Goal: Task Accomplishment & Management: Use online tool/utility

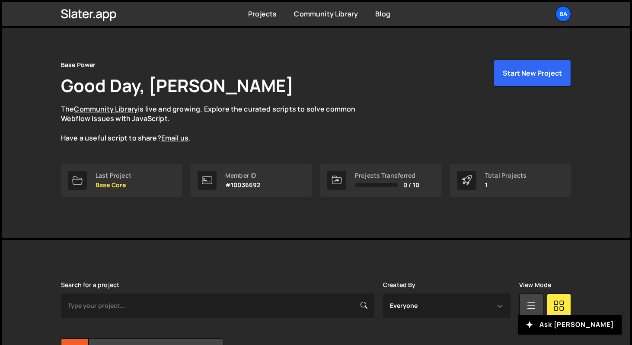
scroll to position [3, 0]
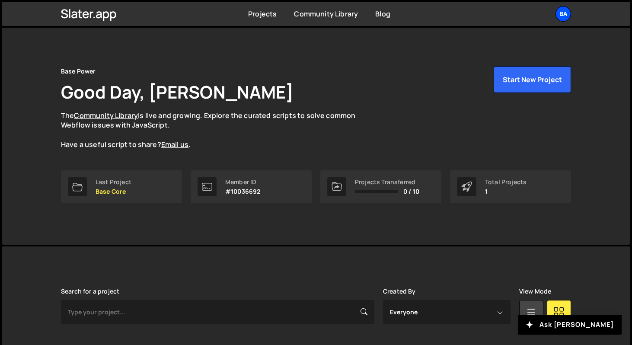
click at [567, 14] on div "Ba" at bounding box center [563, 14] width 16 height 16
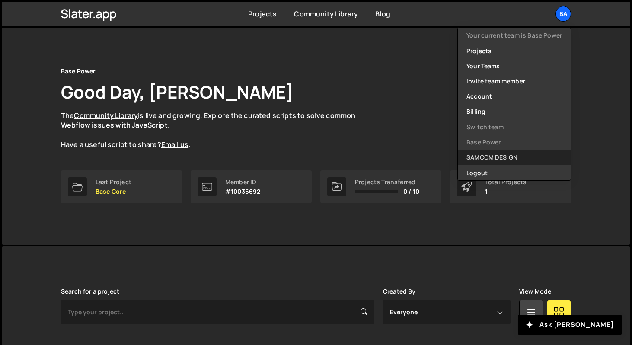
click at [510, 152] on link "SAMCOM DESIGN" at bounding box center [514, 157] width 113 height 15
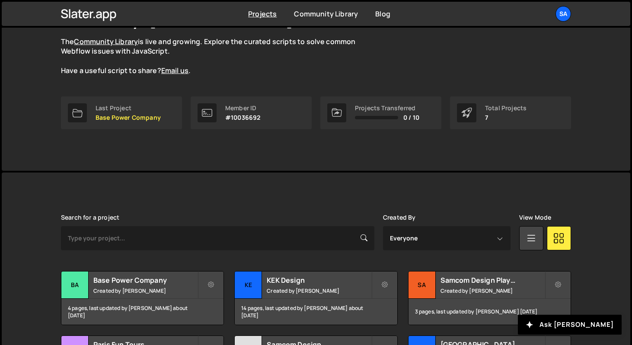
scroll to position [77, 0]
click at [437, 202] on div "Slater is designed for desktop use. Please use a larger screen to access the fu…" at bounding box center [316, 333] width 536 height 323
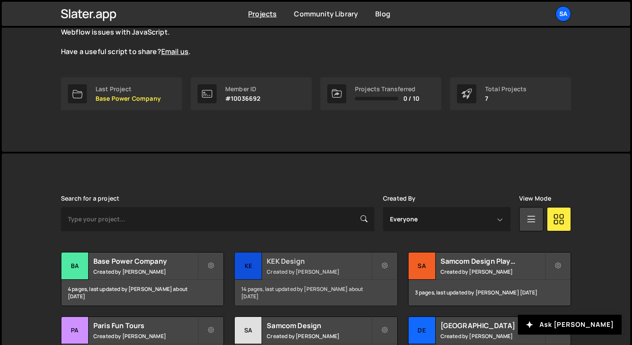
scroll to position [205, 0]
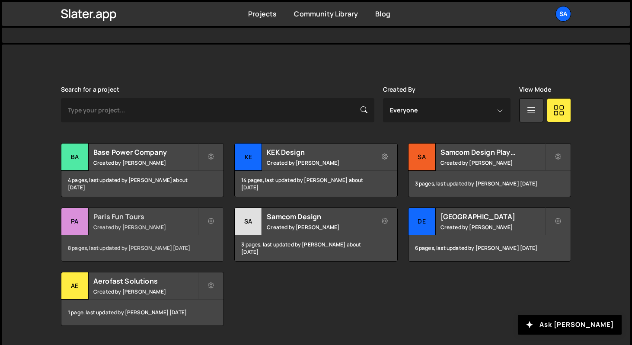
click at [69, 216] on div "Pa" at bounding box center [74, 221] width 27 height 27
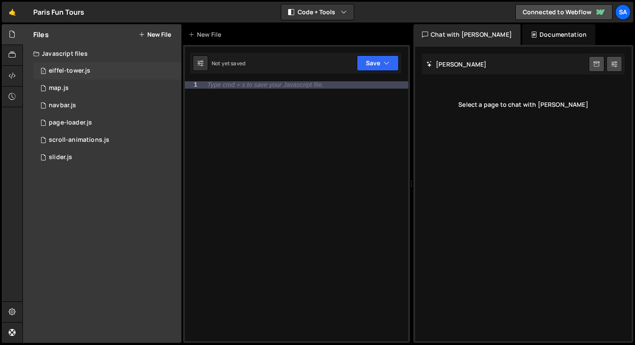
click at [82, 67] on div "eiffel-tower.js" at bounding box center [69, 71] width 41 height 8
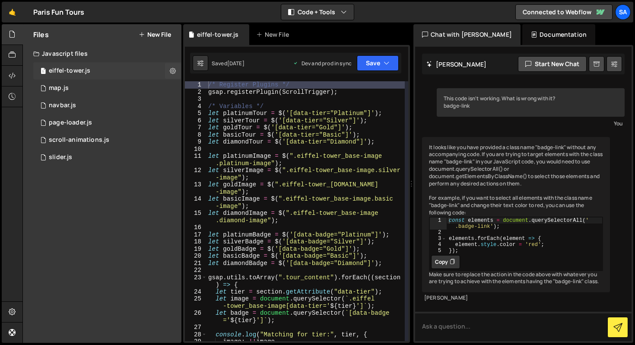
scroll to position [22, 0]
click at [78, 103] on div "1 navbar.js 0" at bounding box center [107, 105] width 148 height 17
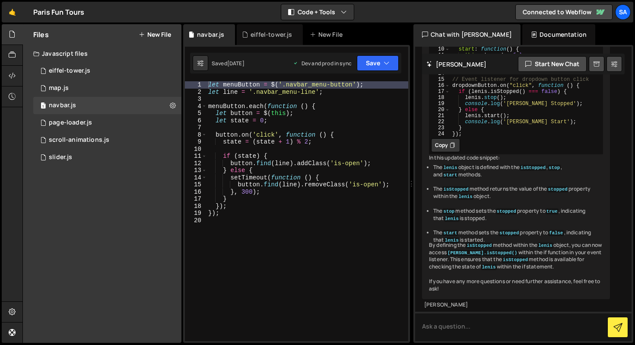
scroll to position [1285, 0]
click at [260, 221] on div "let menuButton = $ ( '.navbar_menu-button' ) ; let line = '.navbar_menu-line' ;…" at bounding box center [308, 218] width 202 height 274
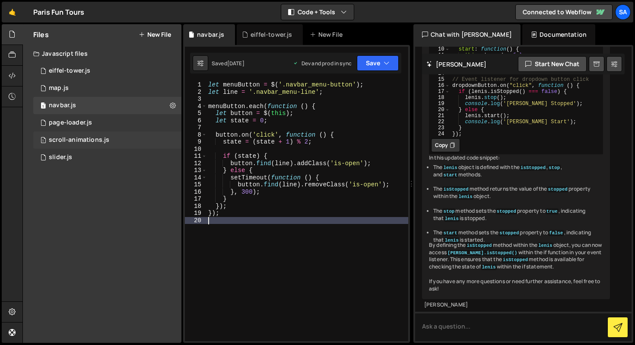
click at [75, 138] on div "scroll-animations.js" at bounding box center [79, 140] width 61 height 8
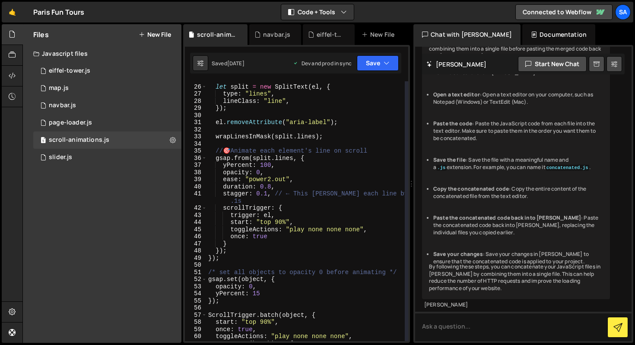
scroll to position [0, 0]
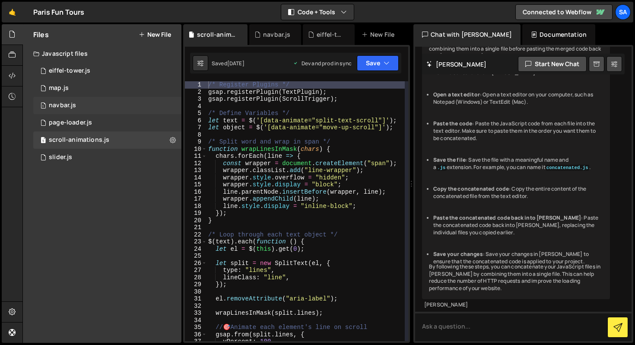
click at [93, 104] on div "1 navbar.js 0" at bounding box center [107, 105] width 148 height 17
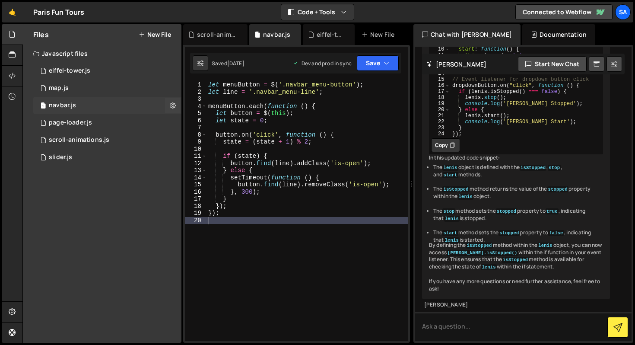
scroll to position [1285, 0]
click at [7, 6] on link "🤙" at bounding box center [12, 12] width 21 height 21
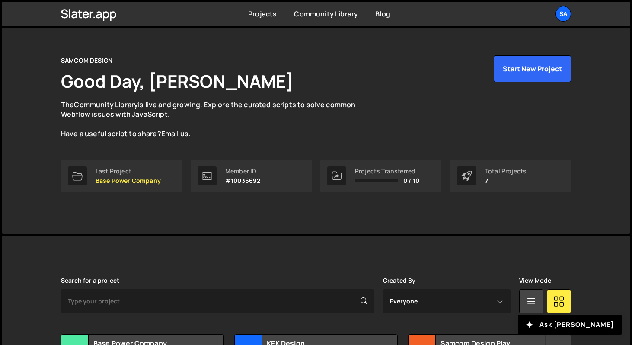
scroll to position [5, 0]
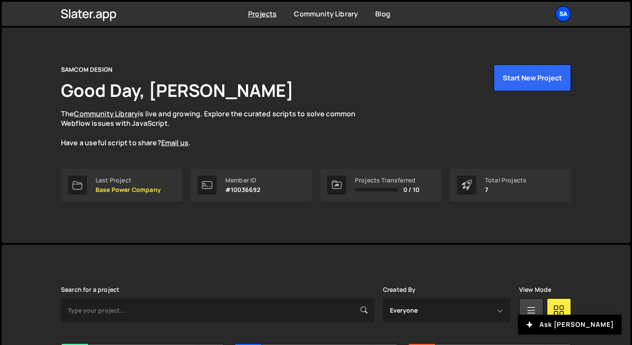
click at [562, 13] on div "SA" at bounding box center [563, 14] width 16 height 16
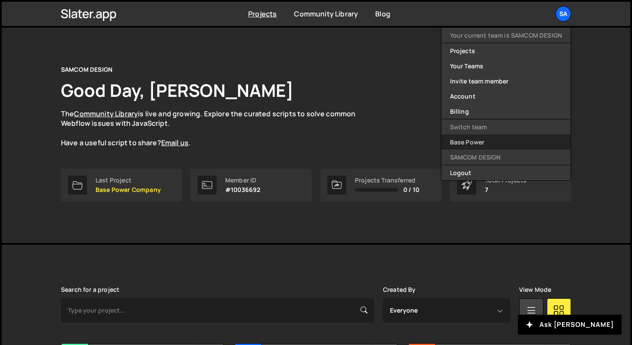
click at [490, 140] on link "Base Power" at bounding box center [505, 141] width 129 height 15
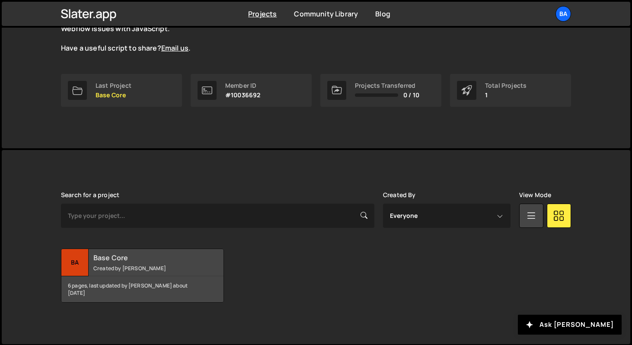
scroll to position [100, 0]
click at [75, 260] on div "Ba" at bounding box center [74, 262] width 27 height 27
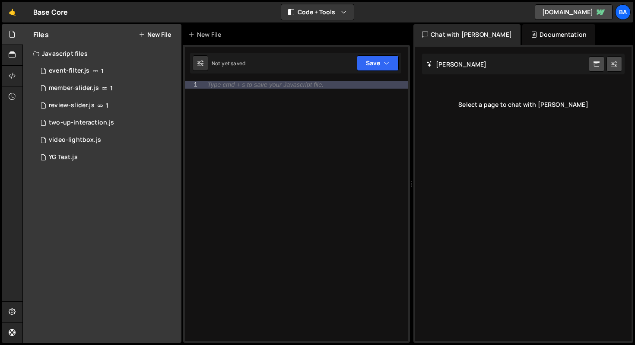
click at [466, 96] on div "Select a page to chat with [PERSON_NAME]" at bounding box center [523, 104] width 203 height 35
click at [547, 108] on div "Select a page to chat with [PERSON_NAME]" at bounding box center [523, 104] width 203 height 35
click at [159, 33] on button "New File" at bounding box center [155, 34] width 32 height 7
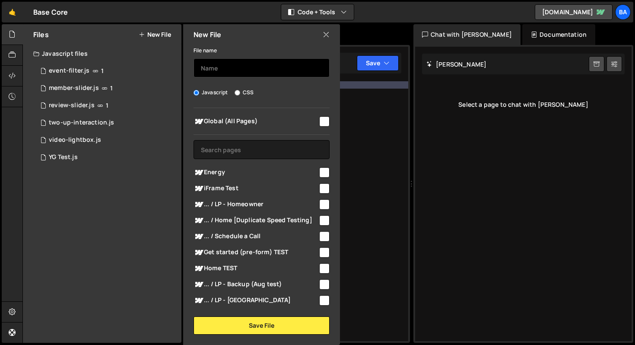
click at [243, 63] on input "text" at bounding box center [262, 67] width 136 height 19
type input "navbar"
click at [322, 116] on input "checkbox" at bounding box center [324, 121] width 10 height 10
checkbox input "true"
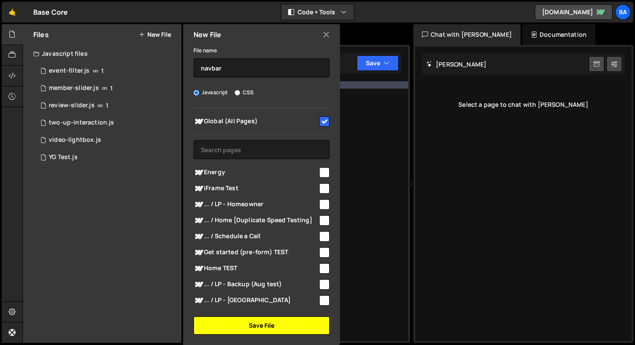
click at [275, 327] on button "Save File" at bounding box center [262, 325] width 136 height 18
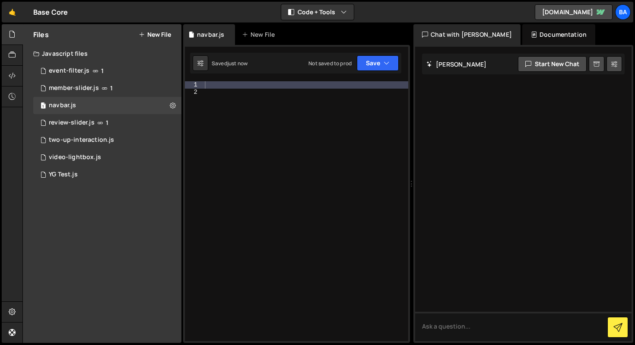
click at [487, 114] on div at bounding box center [523, 194] width 217 height 294
click at [257, 92] on div at bounding box center [305, 218] width 205 height 274
click at [251, 84] on div at bounding box center [305, 218] width 205 height 274
click at [443, 329] on textarea at bounding box center [523, 326] width 217 height 29
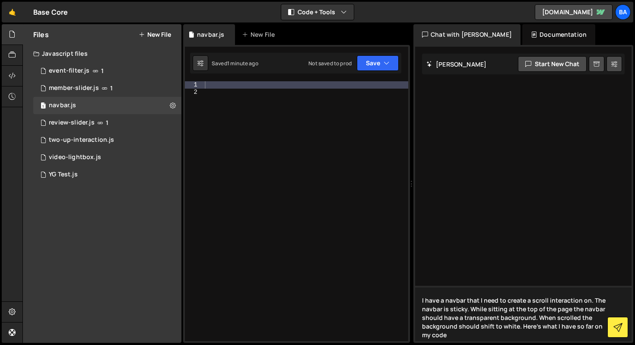
type textarea "I have a navbar that I need to create a scroll interaction on. The navbar is st…"
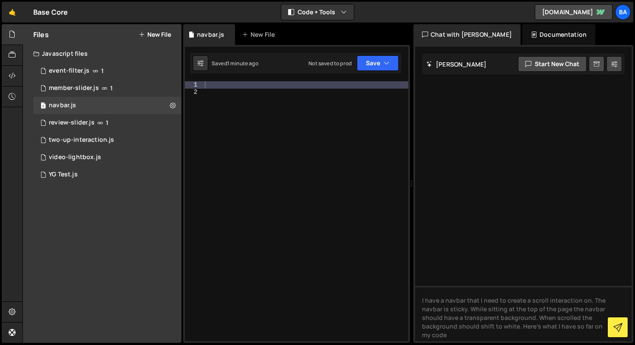
click at [213, 91] on div at bounding box center [305, 218] width 205 height 274
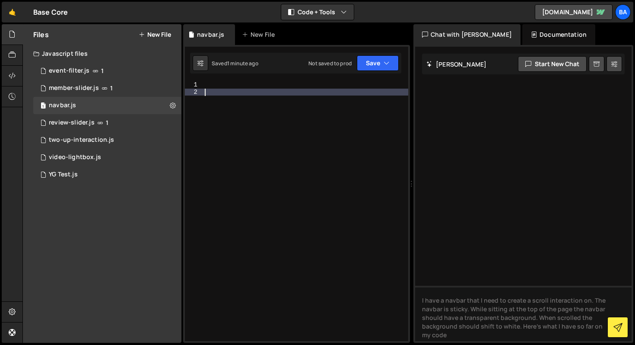
click at [219, 83] on div at bounding box center [305, 218] width 205 height 274
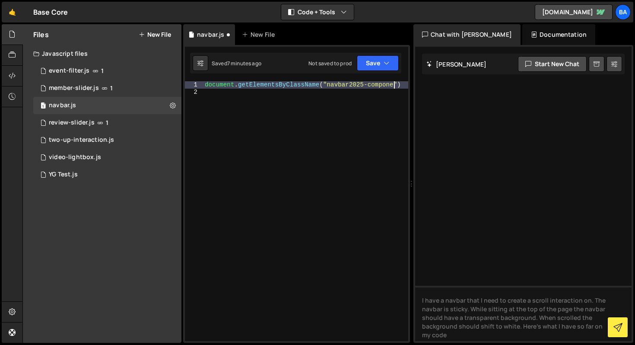
scroll to position [0, 13]
click at [266, 91] on div "document . getElementsByClassName ( "navbar2025-component" )" at bounding box center [305, 221] width 205 height 281
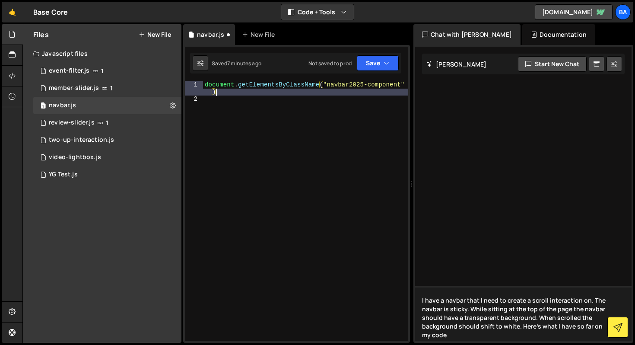
type textarea "document.getElementsByClassName("navbar2025-component")"
click at [512, 318] on textarea "I have a navbar that I need to create a scroll interaction on. The navbar is st…" at bounding box center [523, 313] width 217 height 55
click at [475, 337] on textarea "I have a navbar that I need to create a scroll interaction on. The navbar is st…" at bounding box center [523, 313] width 217 height 55
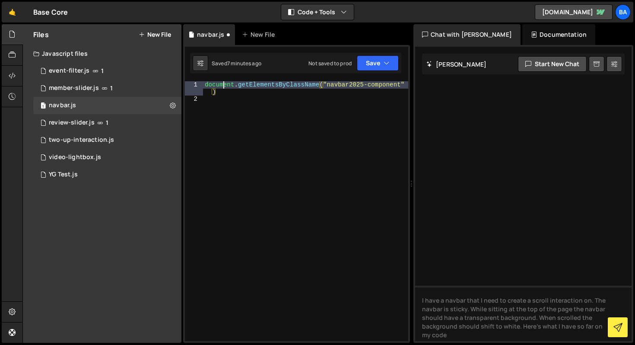
drag, startPoint x: 223, startPoint y: 86, endPoint x: 224, endPoint y: 96, distance: 10.0
click at [223, 87] on div "document . getElementsByClassName ( "navbar2025-component" )" at bounding box center [305, 221] width 205 height 281
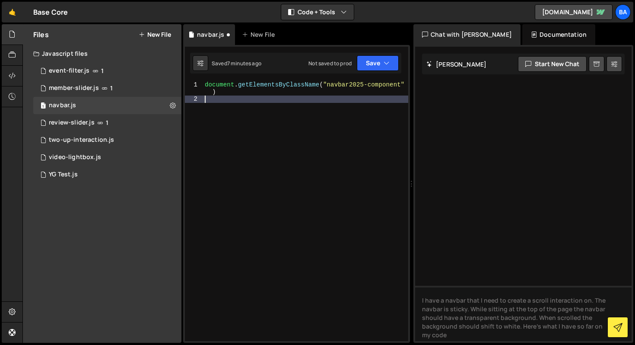
click at [224, 96] on div "document . getElementsByClassName ( "navbar2025-component" )" at bounding box center [305, 221] width 205 height 281
click at [225, 94] on div "document . getElementsByClassName ( "navbar2025-component" )" at bounding box center [305, 221] width 205 height 281
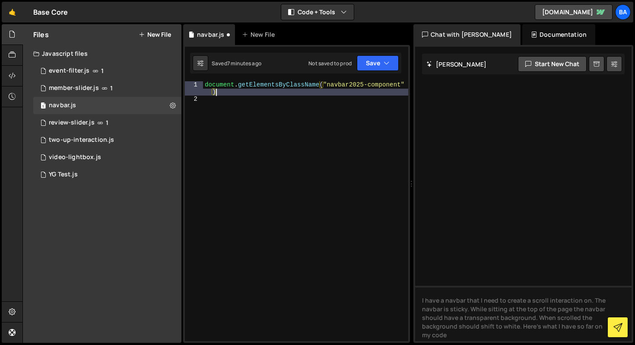
scroll to position [0, 14]
type textarea "document.getElementsByClassName("navbar2025-component");"
click at [212, 102] on div "document . getElementsByClassName ( "navbar2025-component" ) ;" at bounding box center [305, 221] width 205 height 281
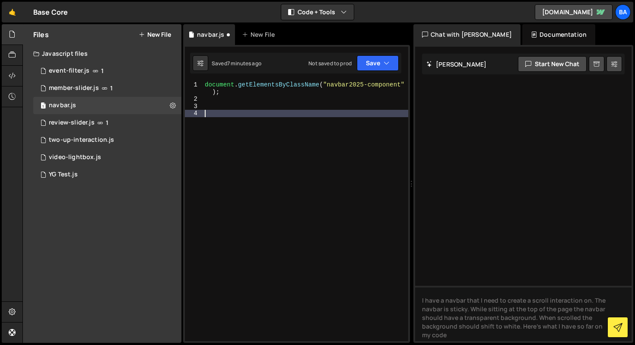
click at [204, 84] on div "document . getElementsByClassName ( "navbar2025-component" ) ;" at bounding box center [305, 221] width 205 height 281
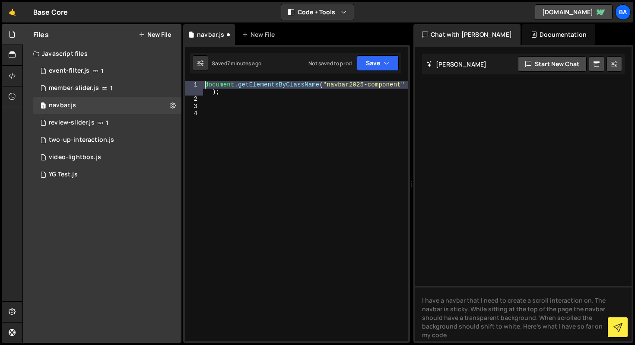
type textarea "document.getElementsByClassName("navbar2025-component");"
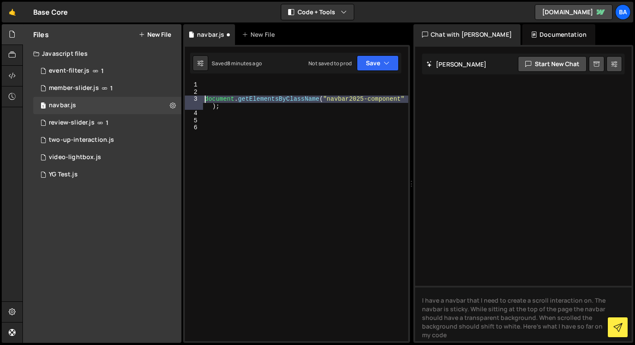
drag, startPoint x: 230, startPoint y: 115, endPoint x: 244, endPoint y: 116, distance: 13.9
click at [231, 115] on div "document . getElementsByClassName ( "navbar2025-component" ) ;" at bounding box center [305, 218] width 205 height 274
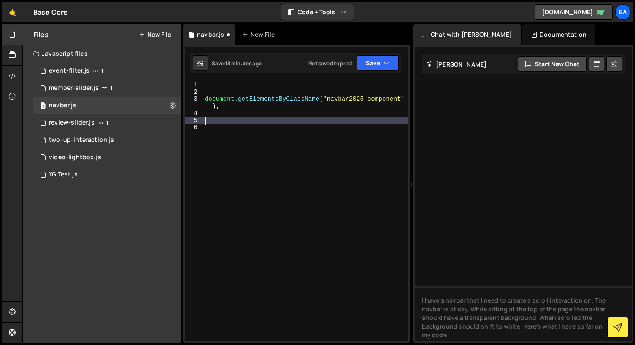
click at [241, 121] on div "document . getElementsByClassName ( "navbar2025-component" ) ;" at bounding box center [305, 218] width 205 height 274
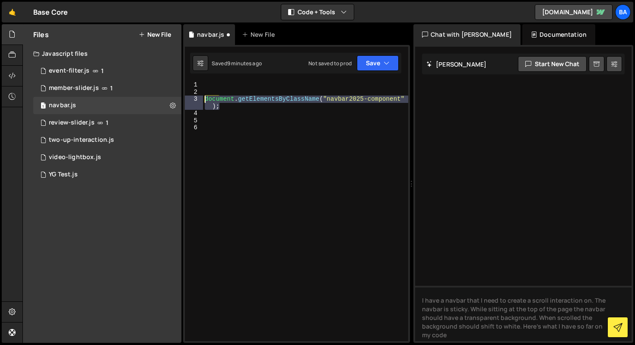
drag, startPoint x: 224, startPoint y: 107, endPoint x: 193, endPoint y: 99, distance: 32.1
click at [193, 99] on div "1 2 3 4 5 6 document . getElementsByClassName ( "navbar2025-component" ) ; הההה…" at bounding box center [296, 211] width 223 height 260
type textarea "document.getElementsByClassName("navbar2025-component");"
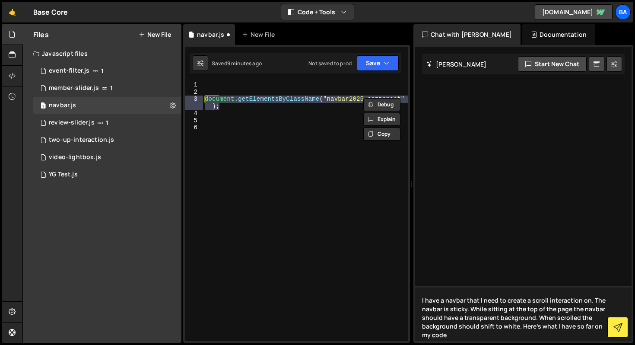
click at [470, 316] on textarea "I have a navbar that I need to create a scroll interaction on. The navbar is st…" at bounding box center [523, 313] width 217 height 55
click at [469, 336] on textarea "I have a navbar that I need to create a scroll interaction on. The navbar is st…" at bounding box center [523, 313] width 217 height 55
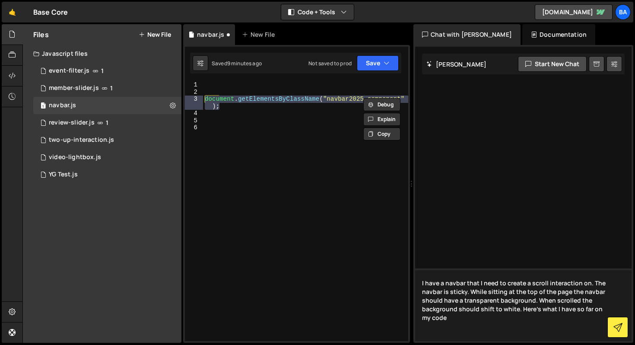
paste textarea "document.getElementsByClassName("navbar2025-component");"
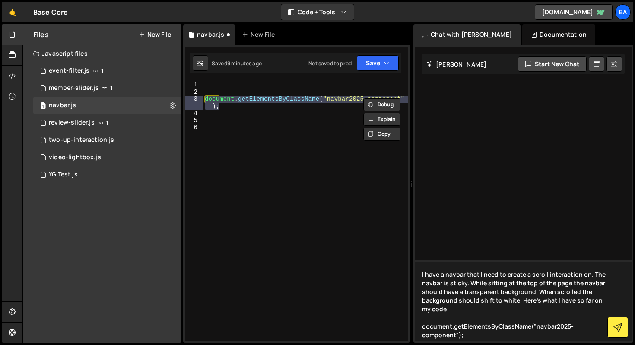
click at [455, 312] on textarea "I have a navbar that I need to create a scroll interaction on. The navbar is st…" at bounding box center [523, 300] width 217 height 81
click at [518, 297] on textarea "I have a navbar that I need to create a scroll interaction on. The navbar is st…" at bounding box center [523, 300] width 217 height 81
type textarea "I have a navbar that I need to create a scroll interaction on. The navbar is st…"
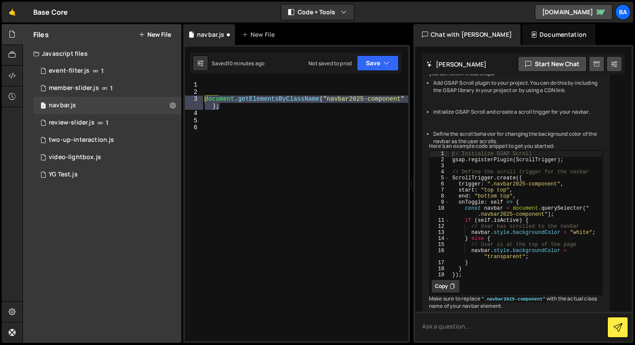
scroll to position [131, 0]
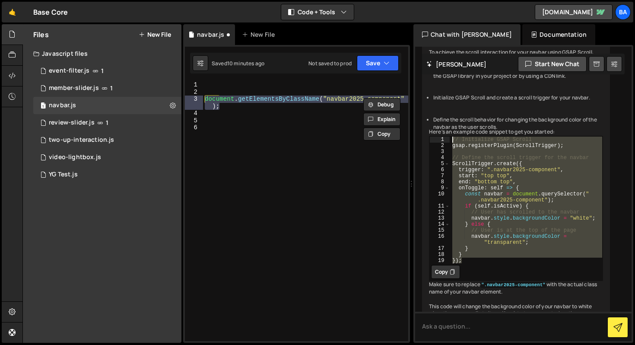
drag, startPoint x: 467, startPoint y: 291, endPoint x: 442, endPoint y: 167, distance: 126.6
click at [442, 167] on div "}); 1 2 3 4 5 6 7 8 9 10 11 12 13 14 15 16 17 18 19 // Initialize GSAP Scroll g…" at bounding box center [516, 199] width 173 height 127
type textarea "// Initialize GSAP Scroll gsap.registerPlugin(ScrollTrigger);"
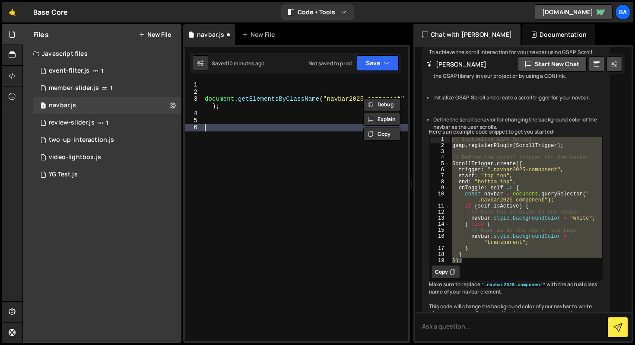
click at [244, 135] on div "document . getElementsByClassName ( "navbar2025-component" ) ;" at bounding box center [305, 218] width 205 height 274
click at [221, 118] on div "document . getElementsByClassName ( "navbar2025-component" ) ;" at bounding box center [305, 218] width 205 height 274
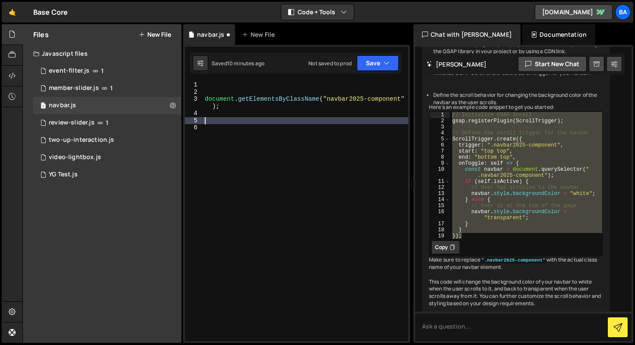
scroll to position [157, 0]
paste textarea "});"
type textarea "});"
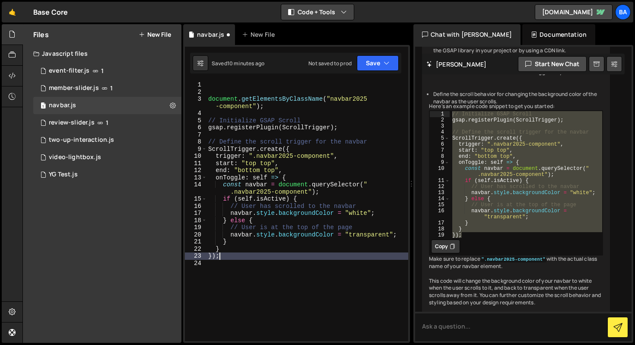
click at [344, 12] on icon "button" at bounding box center [344, 12] width 6 height 9
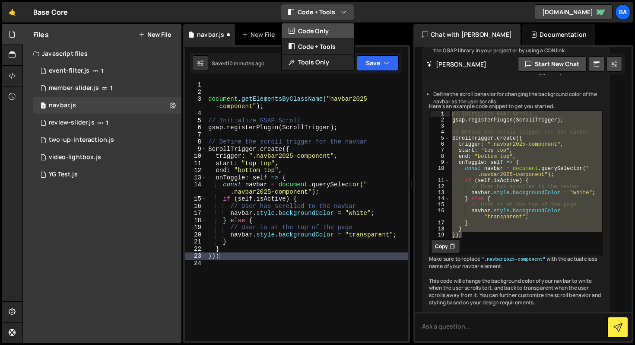
click at [327, 33] on button "Code Only" at bounding box center [318, 31] width 73 height 16
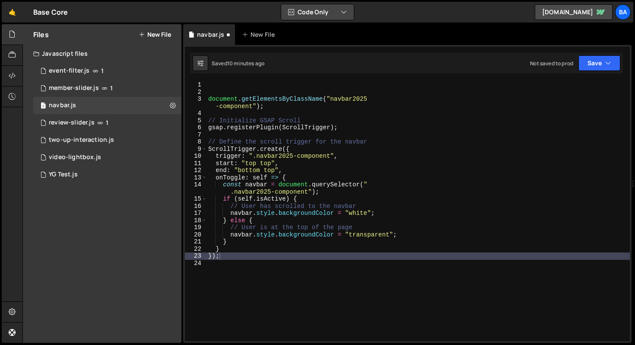
scroll to position [281, 0]
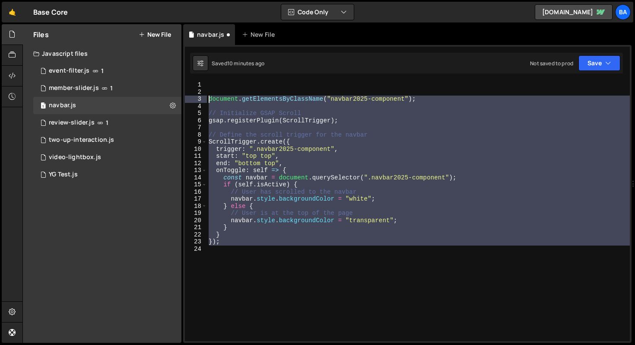
drag, startPoint x: 223, startPoint y: 246, endPoint x: 203, endPoint y: 97, distance: 149.6
click at [203, 97] on div "1 2 3 4 5 6 7 8 9 10 11 12 13 14 15 16 17 18 19 20 21 22 23 24 document . getEl…" at bounding box center [407, 211] width 445 height 260
click at [334, 16] on button "Code Only" at bounding box center [317, 12] width 73 height 16
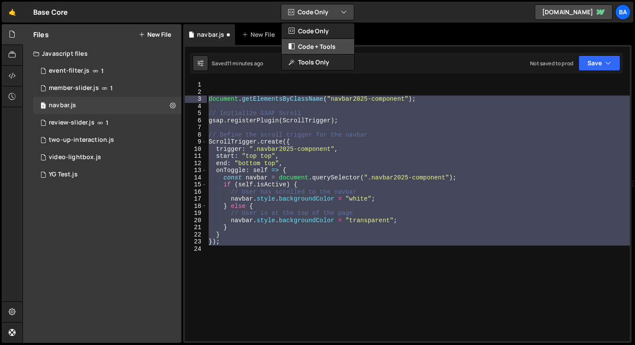
click at [319, 45] on button "Code + Tools" at bounding box center [318, 47] width 73 height 16
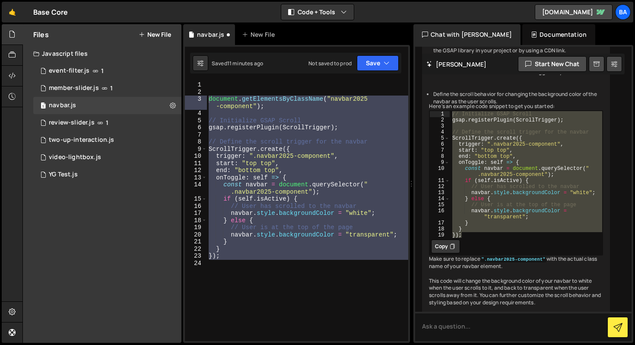
scroll to position [0, 0]
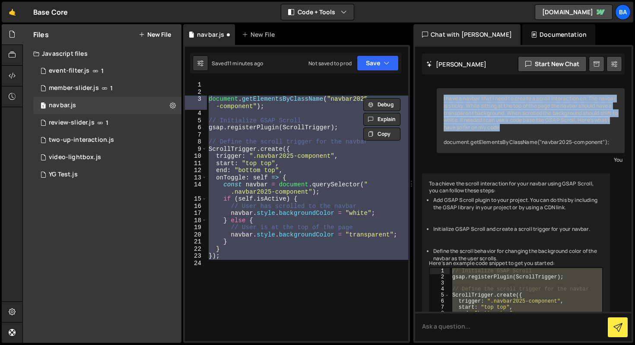
drag, startPoint x: 443, startPoint y: 98, endPoint x: 593, endPoint y: 131, distance: 152.7
click at [593, 131] on div "I have a navbar that I need to create a scroll interaction on. The navbar is st…" at bounding box center [531, 120] width 188 height 65
copy div "I have a navbar that I need to create a scroll interaction on. The navbar is st…"
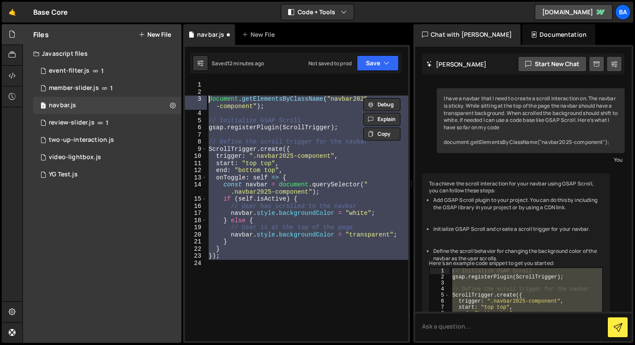
click at [263, 236] on div "document . getElementsByClassName ( "navbar2025 -component" ) ; // Initialize G…" at bounding box center [307, 211] width 201 height 260
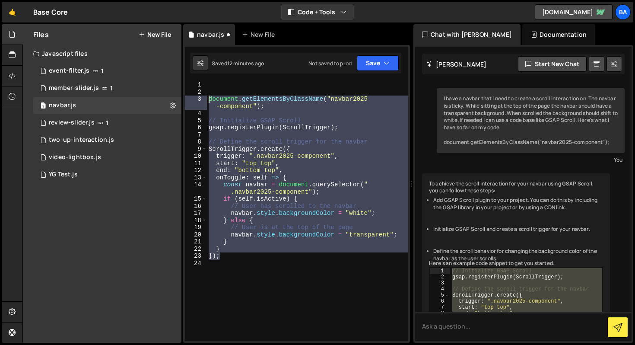
drag, startPoint x: 234, startPoint y: 257, endPoint x: 205, endPoint y: 96, distance: 163.4
click at [205, 96] on div "navbar.style.backgroundColor = "transparent"; 1 2 3 4 5 6 7 8 9 10 11 12 13 14 …" at bounding box center [296, 211] width 223 height 260
click at [211, 101] on div "document . getElementsByClassName ( "navbar2025 -component" ) ; // Initialize G…" at bounding box center [307, 211] width 201 height 260
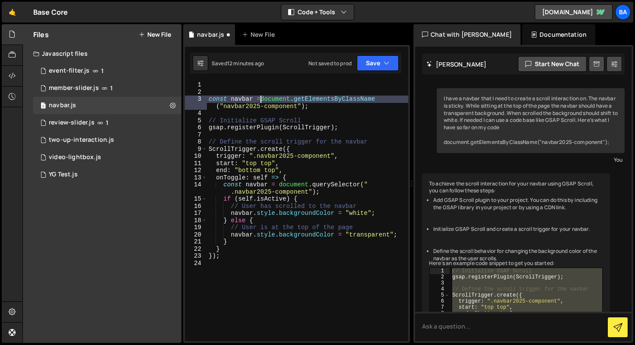
scroll to position [0, 3]
click at [327, 10] on button "Code + Tools" at bounding box center [317, 12] width 73 height 16
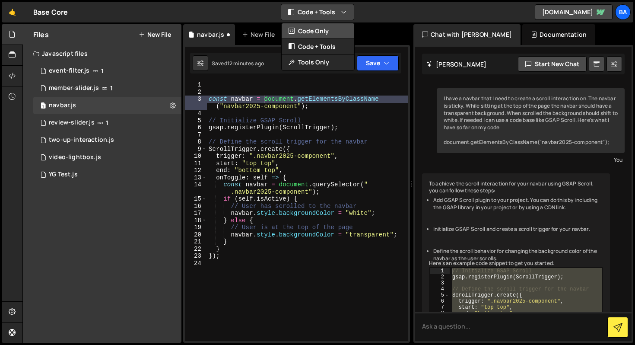
click at [331, 33] on button "Code Only" at bounding box center [318, 31] width 73 height 16
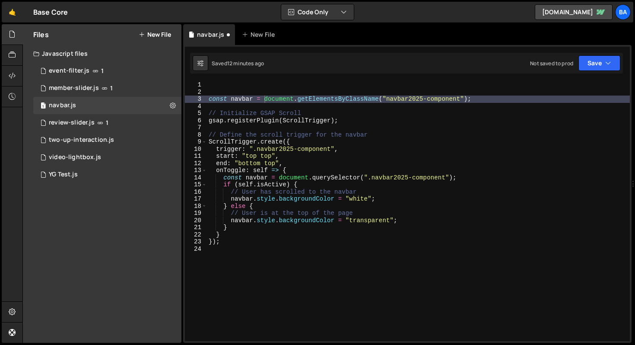
click at [483, 98] on div "const navbar = document . getElementsByClassName ( "navbar2025-component" ) ; /…" at bounding box center [418, 218] width 423 height 274
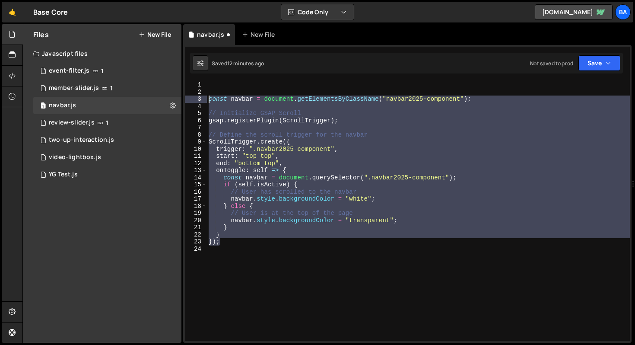
drag, startPoint x: 235, startPoint y: 244, endPoint x: 203, endPoint y: 101, distance: 146.2
click at [203, 101] on div "const navbar = document.getElementsByClassName("navbar2025-component"); 1 2 3 4…" at bounding box center [407, 211] width 445 height 260
click at [332, 179] on div "const navbar = document . getElementsByClassName ( "navbar2025-component" ) ; /…" at bounding box center [418, 211] width 423 height 260
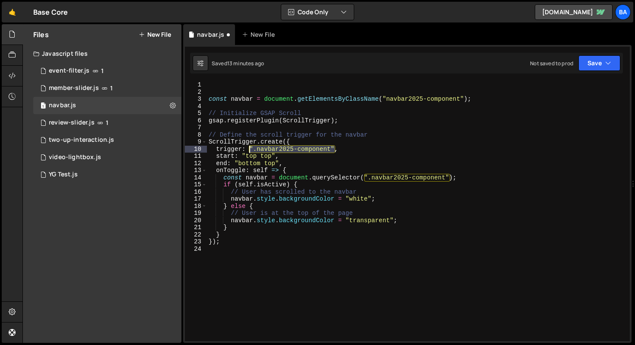
drag, startPoint x: 333, startPoint y: 148, endPoint x: 249, endPoint y: 149, distance: 83.9
click at [249, 149] on div "const navbar = document . getElementsByClassName ( "navbar2025-component" ) ; /…" at bounding box center [418, 218] width 423 height 274
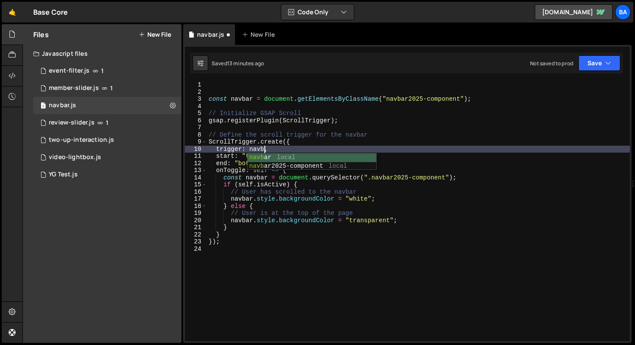
scroll to position [0, 4]
click at [357, 113] on div "const navbar = document . getElementsByClassName ( "navbar2025-component" ) ; /…" at bounding box center [418, 218] width 423 height 274
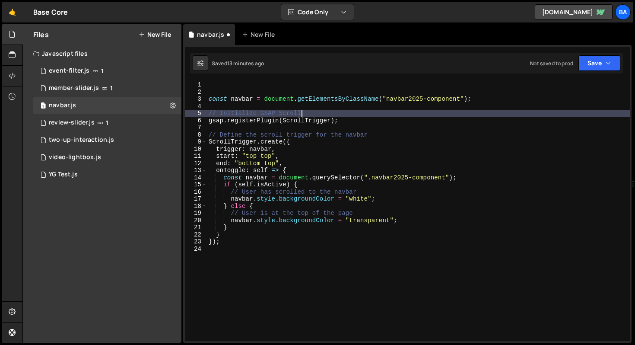
type textarea "// Initialize GSAP Scroll"
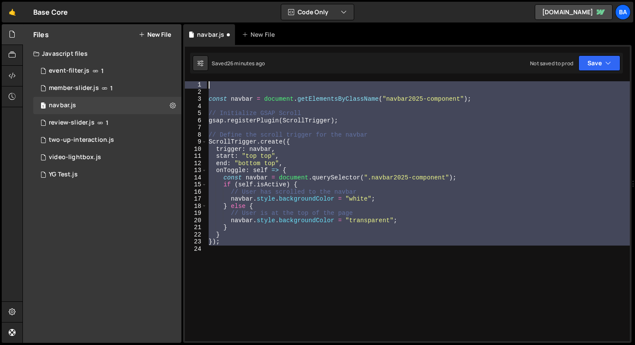
drag, startPoint x: 231, startPoint y: 249, endPoint x: 203, endPoint y: 71, distance: 179.9
click at [203, 71] on div "Debug Explain Copy navbar.js New File Saved 26 minutes ago Not saved to prod Up…" at bounding box center [407, 183] width 449 height 319
paste textarea "});"
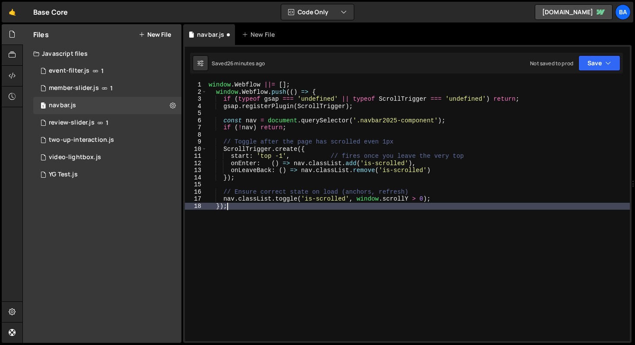
click at [317, 246] on div "window . Webflow ||= [ ] ; window . Webflow . push (( ) => { if ( typeof gsap =…" at bounding box center [418, 218] width 423 height 274
click at [617, 57] on button "Save" at bounding box center [600, 63] width 42 height 16
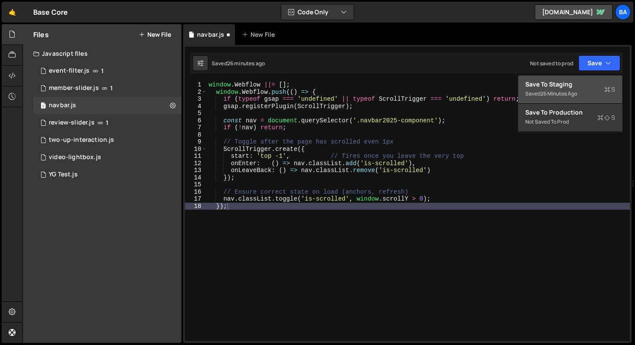
click at [555, 85] on div "Save to Staging S" at bounding box center [571, 84] width 90 height 9
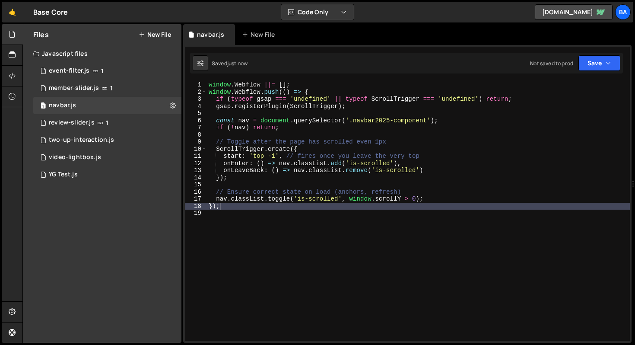
type textarea "ScrollTrigger.create({"
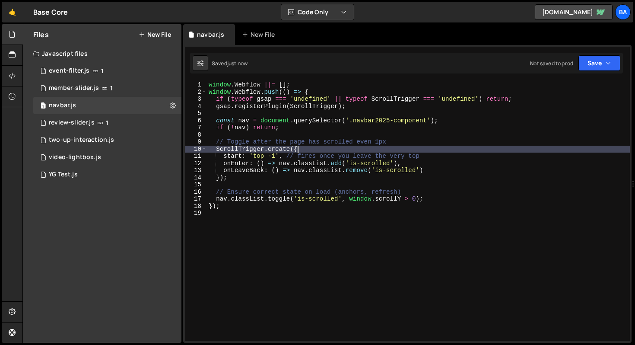
click at [303, 147] on div "window . Webflow ||= [ ] ; window . Webflow . push (( ) => { if ( typeof gsap =…" at bounding box center [418, 218] width 423 height 274
click at [364, 134] on div "window . Webflow ||= [ ] ; window . Webflow . push (( ) => { if ( typeof gsap =…" at bounding box center [418, 218] width 423 height 274
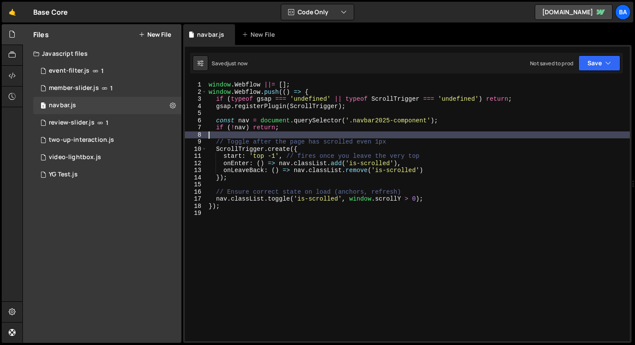
click at [307, 126] on div "window . Webflow ||= [ ] ; window . Webflow . push (( ) => { if ( typeof gsap =…" at bounding box center [418, 218] width 423 height 274
type textarea "if (!nav) return;"
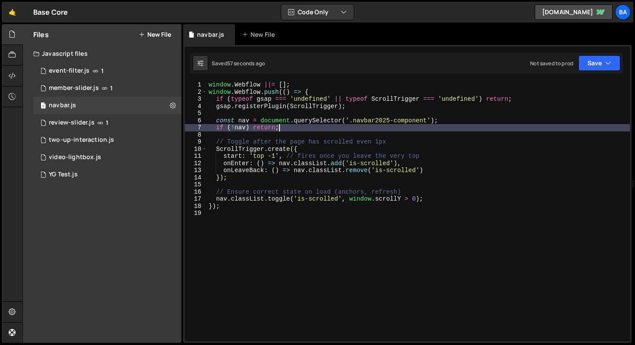
click at [238, 234] on div "window . Webflow ||= [ ] ; window . Webflow . push (( ) => { if ( typeof gsap =…" at bounding box center [418, 218] width 423 height 274
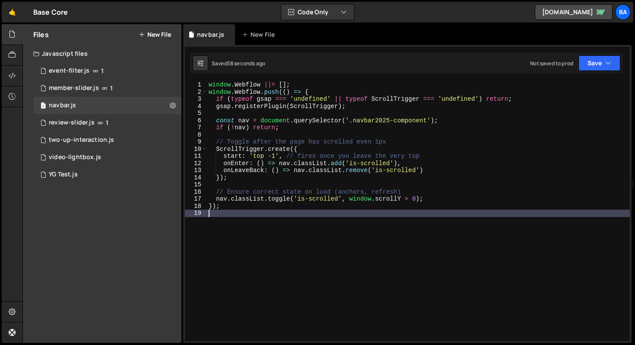
click at [237, 223] on div "window . Webflow ||= [ ] ; window . Webflow . push (( ) => { if ( typeof gsap =…" at bounding box center [418, 218] width 423 height 274
click at [236, 210] on div "window . Webflow ||= [ ] ; window . Webflow . push (( ) => { if ( typeof gsap =…" at bounding box center [418, 218] width 423 height 274
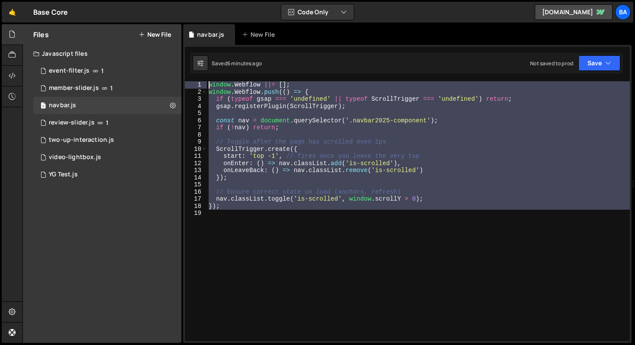
drag, startPoint x: 222, startPoint y: 219, endPoint x: 195, endPoint y: 73, distance: 148.1
click at [195, 73] on div "1 Type cmd + s to save your Javascript file. הההההההההההההההההההההההההההההההההה…" at bounding box center [407, 194] width 449 height 298
paste textarea "});"
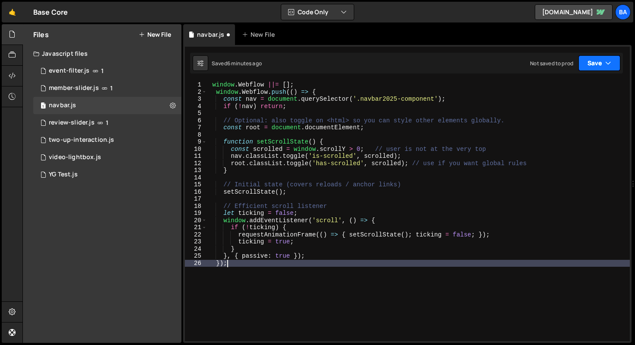
click at [589, 67] on button "Save" at bounding box center [600, 63] width 42 height 16
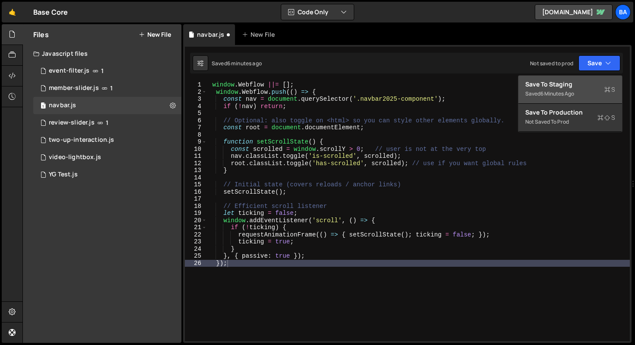
click at [539, 90] on div "Saved 6 minutes ago" at bounding box center [571, 94] width 90 height 10
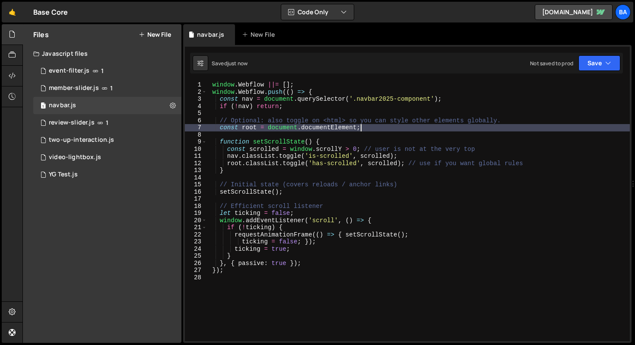
click at [387, 130] on div "window . Webflow ||= [ ] ; window . Webflow . push (( ) => { const nav = docume…" at bounding box center [418, 218] width 423 height 274
click at [238, 182] on div "window . Webflow ||= [ ] ; window . Webflow . push (( ) => { const nav = docume…" at bounding box center [418, 218] width 423 height 274
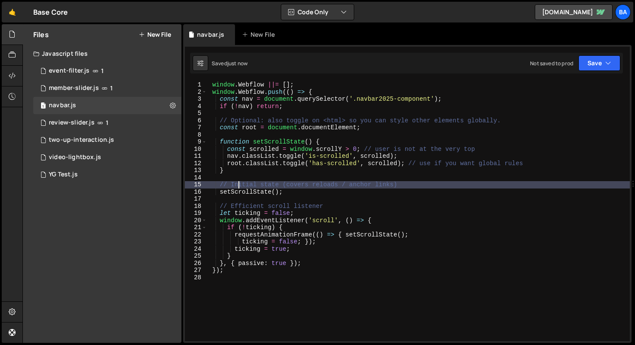
click at [239, 173] on div "window . Webflow ||= [ ] ; window . Webflow . push (( ) => { const nav = docume…" at bounding box center [418, 218] width 423 height 274
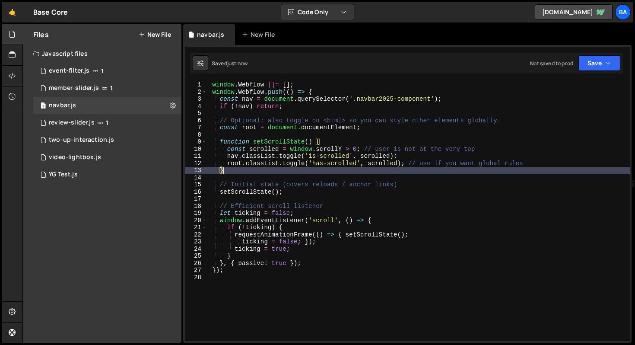
click at [239, 173] on div "window . Webflow ||= [ ] ; window . Webflow . push (( ) => { const nav = docume…" at bounding box center [418, 218] width 423 height 274
click at [237, 172] on div "window . Webflow ||= [ ] ; window . Webflow . push (( ) => { const nav = docume…" at bounding box center [418, 218] width 423 height 274
click at [317, 258] on div "window . Webflow ||= [ ] ; window . Webflow . push (( ) => { const nav = docume…" at bounding box center [418, 218] width 423 height 274
type textarea "}"
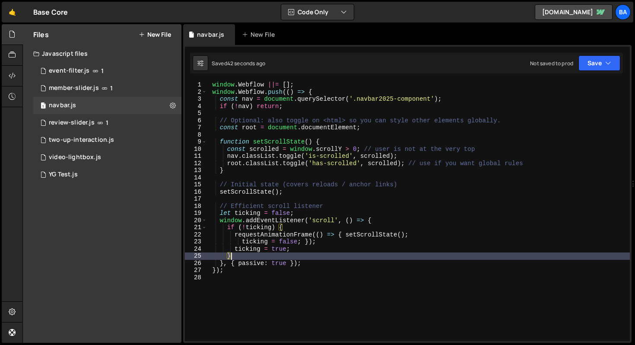
click at [411, 181] on div "window . Webflow ||= [ ] ; window . Webflow . push (( ) => { const nav = docume…" at bounding box center [418, 218] width 423 height 274
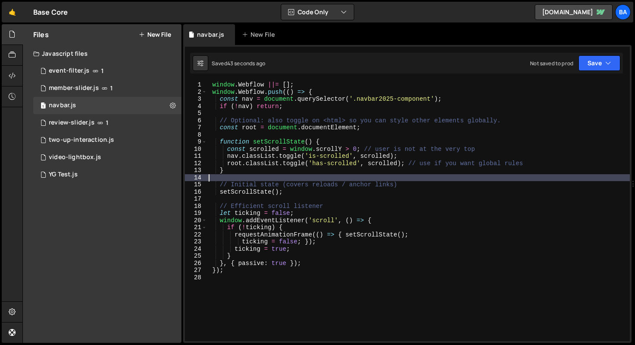
click at [408, 183] on div "window . Webflow ||= [ ] ; window . Webflow . push (( ) => { const nav = docume…" at bounding box center [418, 218] width 423 height 274
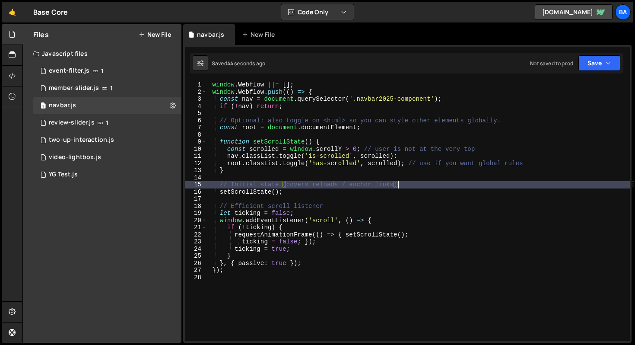
click at [413, 124] on div "window . Webflow ||= [ ] ; window . Webflow . push (( ) => { const nav = docume…" at bounding box center [418, 218] width 423 height 274
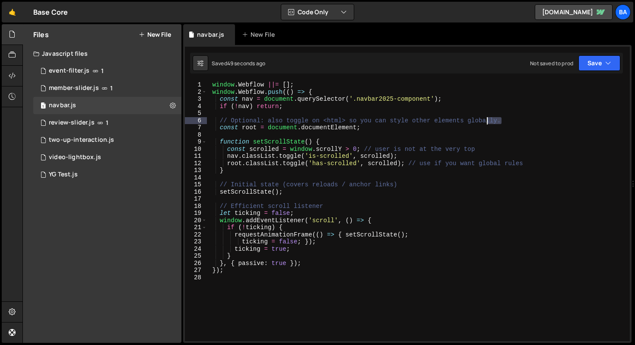
drag, startPoint x: 510, startPoint y: 121, endPoint x: 497, endPoint y: 119, distance: 12.7
click at [487, 121] on div "window . Webflow ||= [ ] ; window . Webflow . push (( ) => { const nav = docume…" at bounding box center [418, 218] width 423 height 274
click at [497, 119] on div "window . Webflow ||= [ ] ; window . Webflow . push (( ) => { const nav = docume…" at bounding box center [418, 211] width 423 height 260
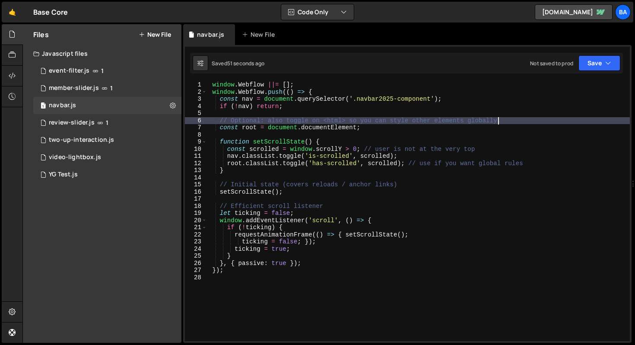
click at [385, 129] on div "window . Webflow ||= [ ] ; window . Webflow . push (( ) => { const nav = docume…" at bounding box center [418, 218] width 423 height 274
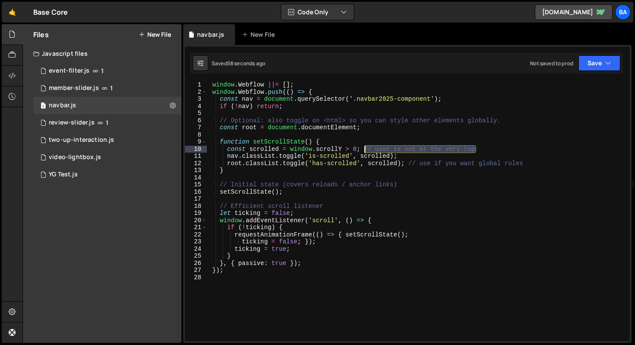
drag, startPoint x: 498, startPoint y: 149, endPoint x: 364, endPoint y: 150, distance: 134.4
click at [364, 150] on div "window . Webflow ||= [ ] ; window . Webflow . push (( ) => { const nav = docume…" at bounding box center [418, 218] width 423 height 274
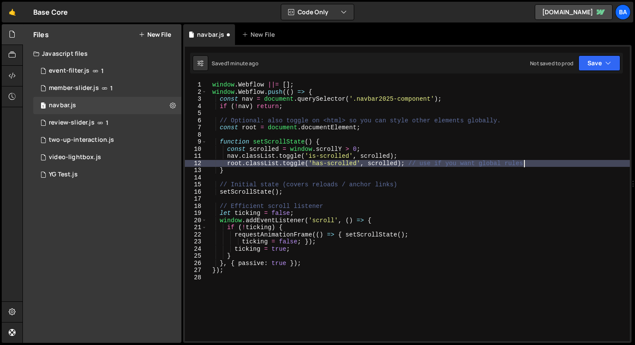
click at [528, 163] on div "window . Webflow ||= [ ] ; window . Webflow . push (( ) => { const nav = docume…" at bounding box center [418, 218] width 423 height 274
click at [255, 169] on div "window . Webflow ||= [ ] ; window . Webflow . push (( ) => { const nav = docume…" at bounding box center [418, 218] width 423 height 274
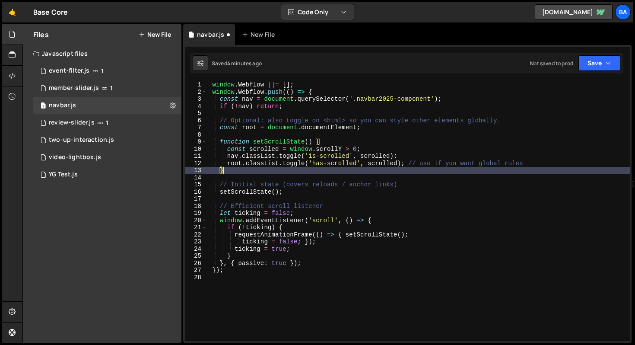
click at [297, 194] on div "window . Webflow ||= [ ] ; window . Webflow . push (( ) => { const nav = docume…" at bounding box center [418, 218] width 423 height 274
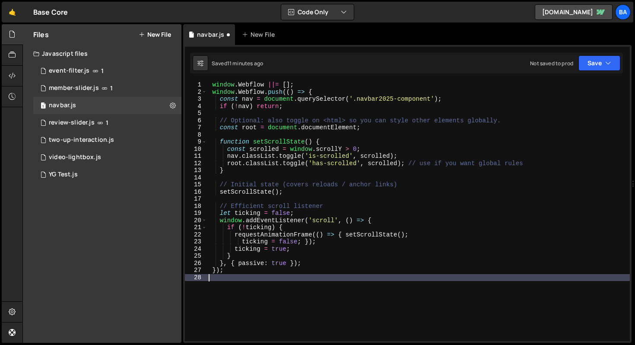
click at [325, 274] on div "window . Webflow ||= [ ] ; window . Webflow . push (( ) => { const nav = docume…" at bounding box center [418, 218] width 423 height 274
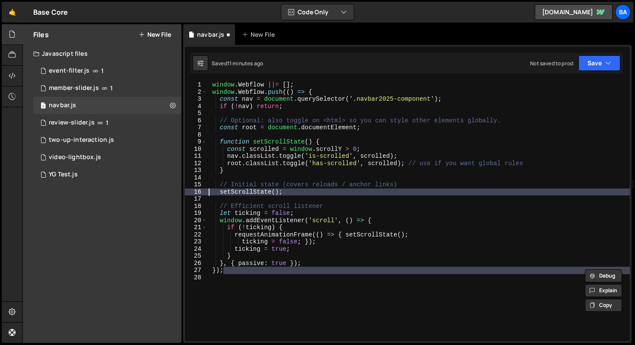
type textarea "nav.classList.toggle('is-scrolled', scrolled);"
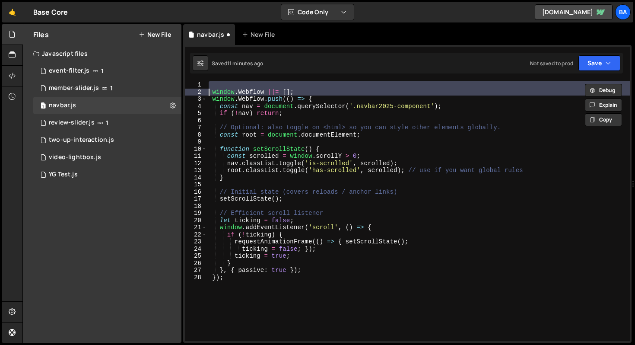
type textarea "window.Webflow ||= [];"
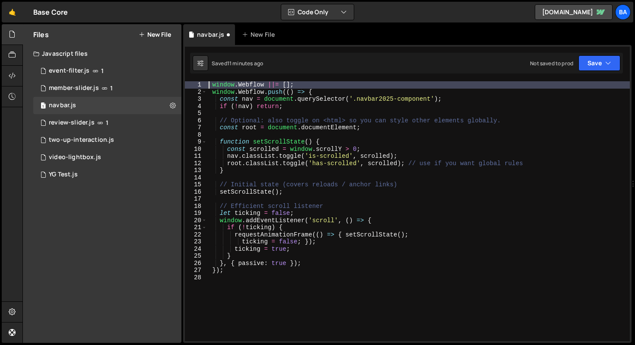
drag, startPoint x: 251, startPoint y: 289, endPoint x: 244, endPoint y: 276, distance: 15.1
click at [251, 289] on div "window . Webflow ||= [ ] ; window . Webflow . push (( ) => { const nav = docume…" at bounding box center [418, 218] width 423 height 274
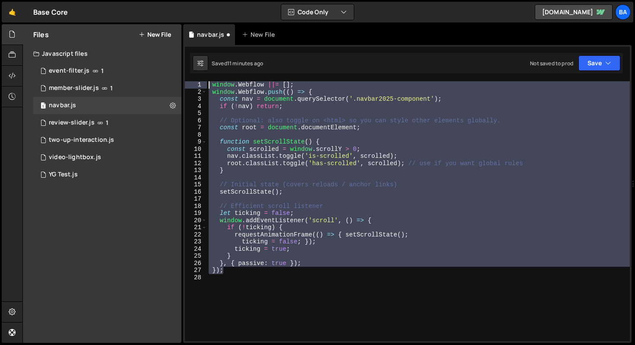
drag, startPoint x: 233, startPoint y: 270, endPoint x: 188, endPoint y: 78, distance: 197.2
click at [188, 78] on div "1 Type cmd + s to save your Javascript file. הההההההההההההההההההההההההההההההההה…" at bounding box center [407, 194] width 449 height 298
type textarea "window.Webflow ||= []; window.Webflow.push(() => {"
paste textarea
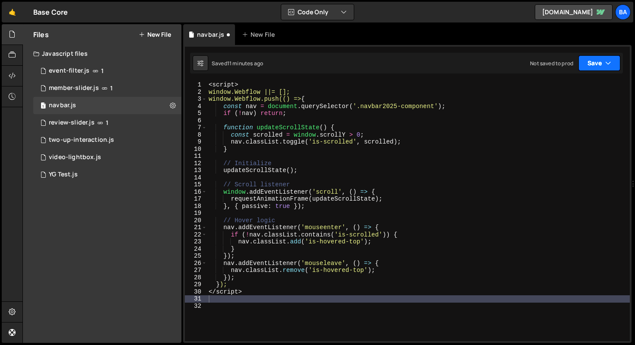
click at [602, 65] on button "Save" at bounding box center [600, 63] width 42 height 16
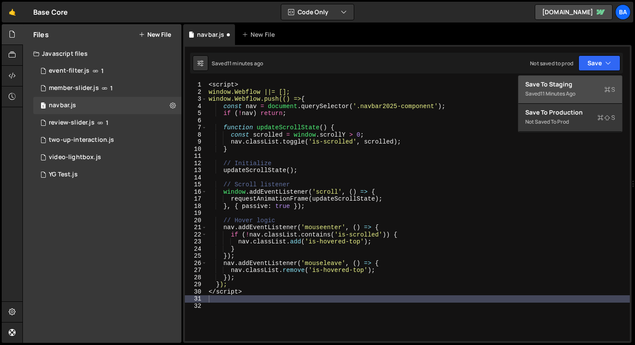
click at [581, 89] on div "Saved 11 minutes ago" at bounding box center [571, 94] width 90 height 10
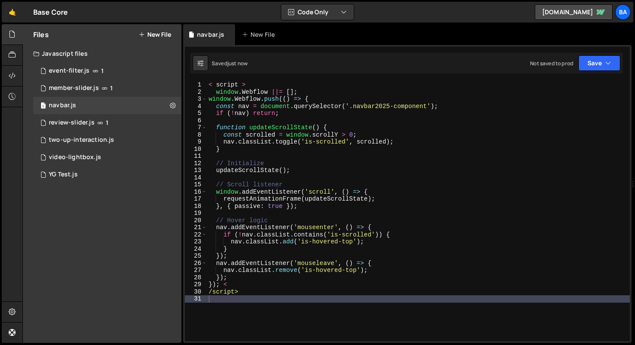
type textarea "/script>"
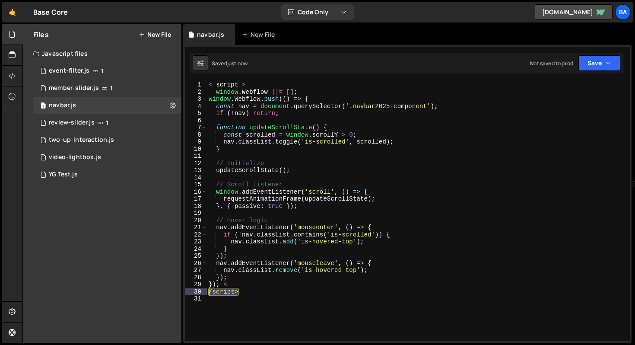
drag, startPoint x: 217, startPoint y: 291, endPoint x: 190, endPoint y: 291, distance: 26.8
click at [190, 291] on div "/script> 1 2 3 4 5 6 7 8 9 10 11 12 13 14 15 16 17 18 19 20 21 22 23 24 25 26 2…" at bounding box center [407, 211] width 445 height 260
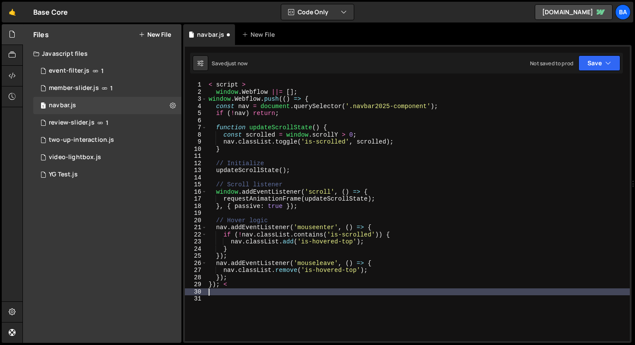
click at [255, 80] on div "1 Type cmd + s to save your Javascript file. הההההההההההההההההההההההההההההההההה…" at bounding box center [407, 194] width 449 height 298
click at [254, 80] on div "1 Type cmd + s to save your Javascript file. הההההההההההההההההההההההההההההההההה…" at bounding box center [407, 194] width 449 height 298
type textarea "< script >"
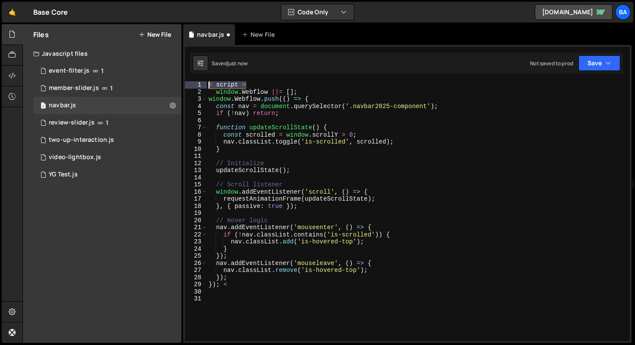
drag, startPoint x: 249, startPoint y: 83, endPoint x: 283, endPoint y: 86, distance: 33.5
click at [200, 81] on div "< script > 1 2 3 4 5 6 7 8 9 10 11 12 13 14 15 16 17 18 19 20 21 22 23 24 25 26…" at bounding box center [407, 211] width 445 height 260
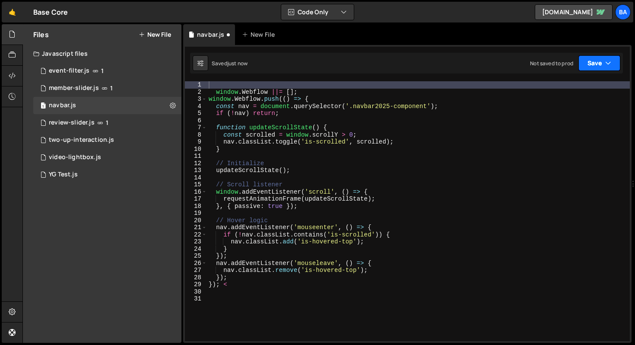
click at [599, 63] on button "Save" at bounding box center [600, 63] width 42 height 16
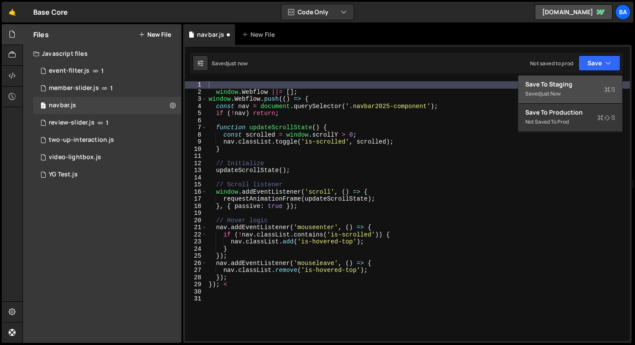
click at [570, 83] on div "Save to Staging S" at bounding box center [571, 84] width 90 height 9
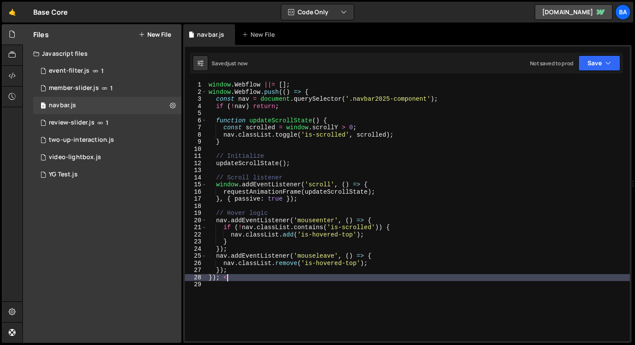
click at [239, 277] on div "window . Webflow ||= [ ] ; window . Webflow . push (( ) => { const nav = docume…" at bounding box center [418, 218] width 423 height 274
type textarea "});"
click at [610, 64] on icon "button" at bounding box center [609, 63] width 6 height 9
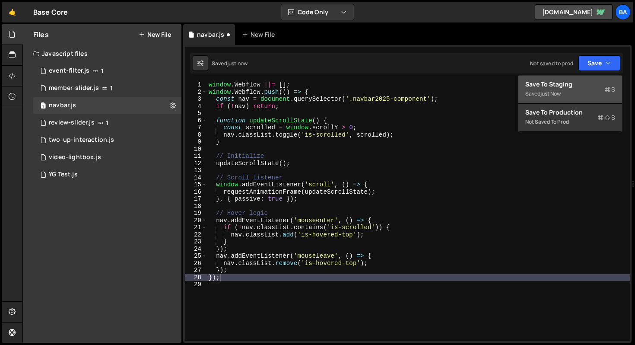
click at [536, 93] on div "Saved just now" at bounding box center [571, 94] width 90 height 10
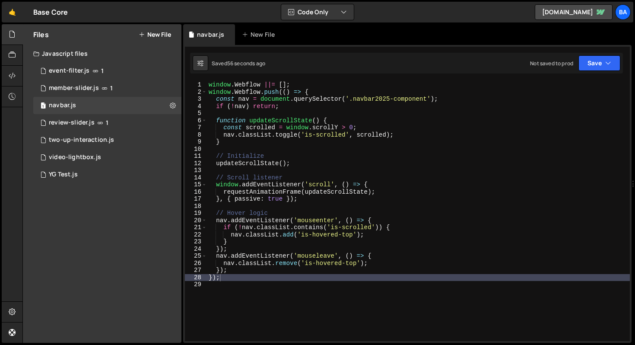
click at [426, 209] on div "window . Webflow ||= [ ] ; window . Webflow . push (( ) => { const nav = docume…" at bounding box center [418, 218] width 423 height 274
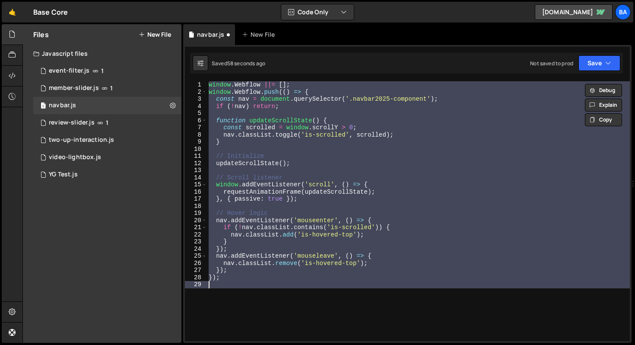
type textarea "}); <"
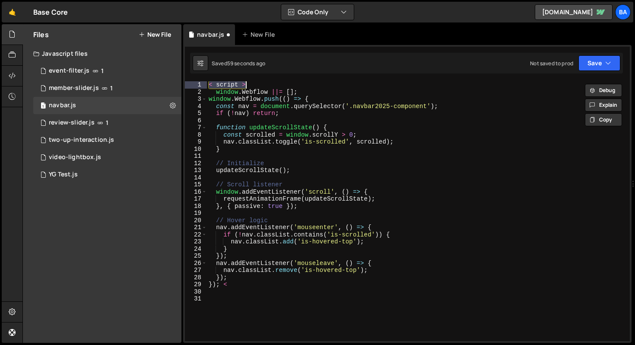
type textarea "/script>"
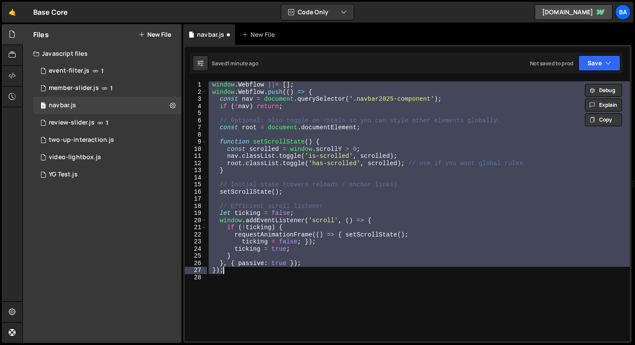
click at [359, 209] on div "window . Webflow ||= [ ] ; window . Webflow . push (( ) => { const nav = docume…" at bounding box center [418, 211] width 423 height 260
type textarea "// Efficient scroll listener"
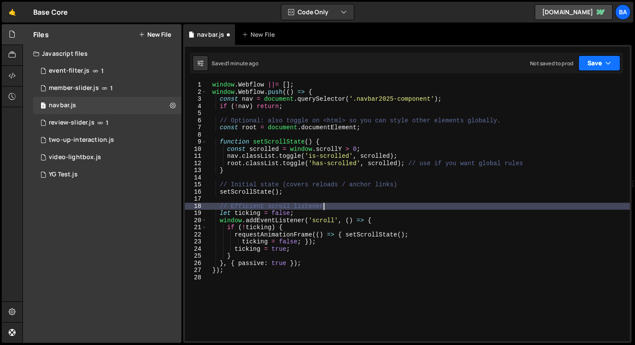
click at [607, 64] on icon "button" at bounding box center [609, 63] width 6 height 9
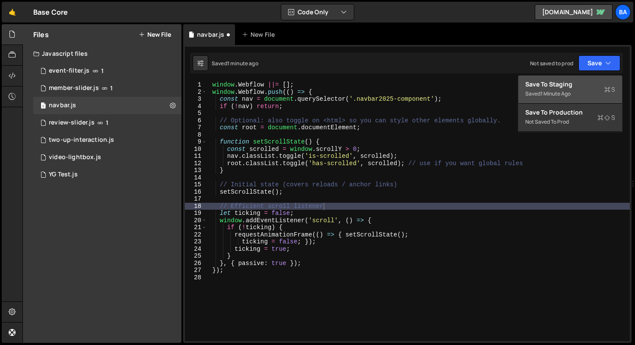
click at [576, 88] on div "Save to Staging S" at bounding box center [571, 84] width 90 height 9
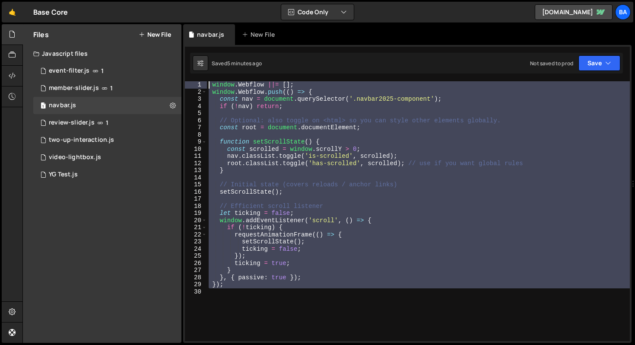
drag, startPoint x: 235, startPoint y: 290, endPoint x: 190, endPoint y: 81, distance: 214.1
click at [190, 81] on div "1 2 3 4 5 6 7 8 9 10 11 12 13 14 15 16 17 18 19 20 21 22 23 24 25 26 27 28 29 3…" at bounding box center [407, 211] width 445 height 260
type textarea "window.Webflow ||= []; window.Webflow.push(() => {"
paste textarea
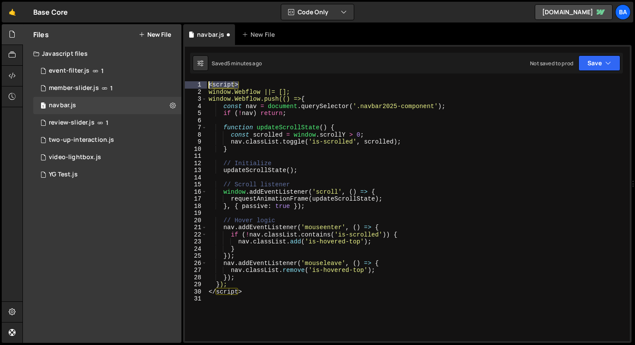
drag, startPoint x: 245, startPoint y: 86, endPoint x: 197, endPoint y: 84, distance: 48.0
click at [198, 84] on div "1 2 3 4 5 6 7 8 9 10 11 12 13 14 15 16 17 18 19 20 21 22 23 24 25 26 27 28 29 3…" at bounding box center [407, 211] width 445 height 260
type textarea "<script>"
drag, startPoint x: 248, startPoint y: 291, endPoint x: 193, endPoint y: 290, distance: 54.9
click at [193, 290] on div "1 2 3 4 5 6 7 8 9 10 11 12 13 14 15 16 17 18 19 20 21 22 23 24 25 26 27 28 29 3…" at bounding box center [407, 211] width 445 height 260
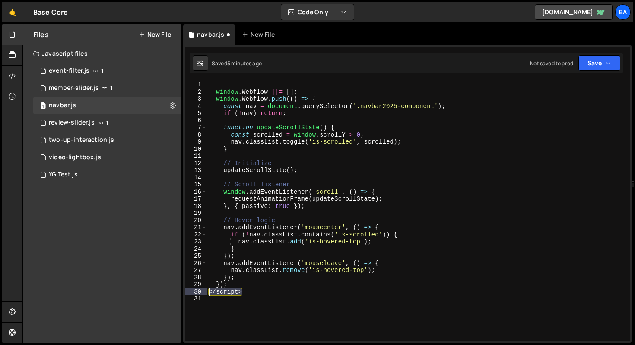
type textarea "</script>"
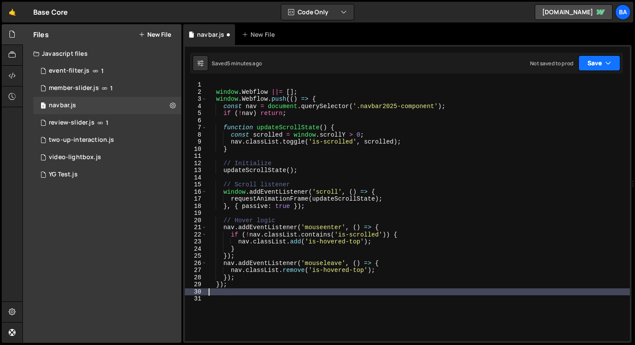
click at [612, 64] on button "Save" at bounding box center [600, 63] width 42 height 16
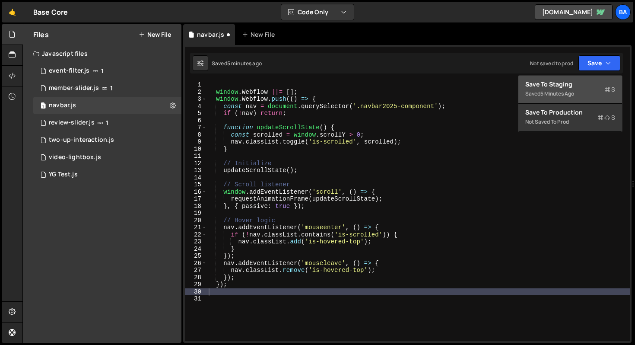
click at [564, 77] on button "Save to Staging S Saved 5 minutes ago" at bounding box center [571, 90] width 104 height 28
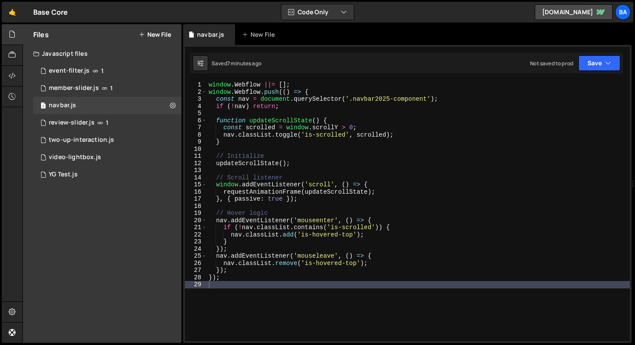
click at [384, 182] on div "window . Webflow ||= [ ] ; window . Webflow . push (( ) => { const nav = docume…" at bounding box center [418, 218] width 423 height 274
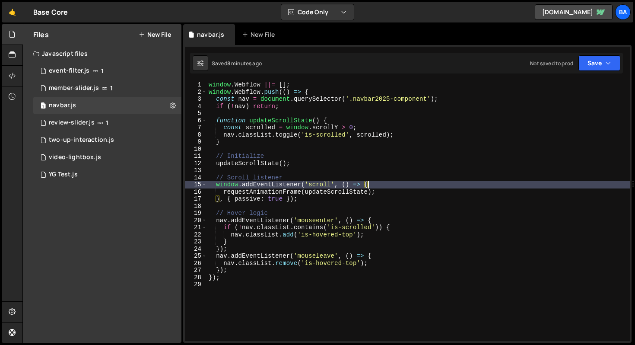
click at [316, 198] on div "window . Webflow ||= [ ] ; window . Webflow . push (( ) => { const nav = docume…" at bounding box center [418, 218] width 423 height 274
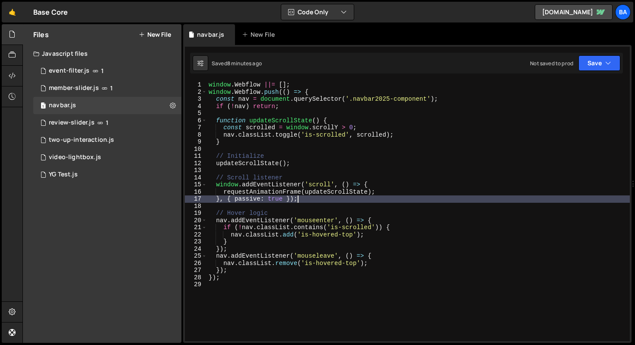
click at [373, 258] on div "window . Webflow ||= [ ] ; window . Webflow . push (( ) => { const nav = docume…" at bounding box center [418, 218] width 423 height 274
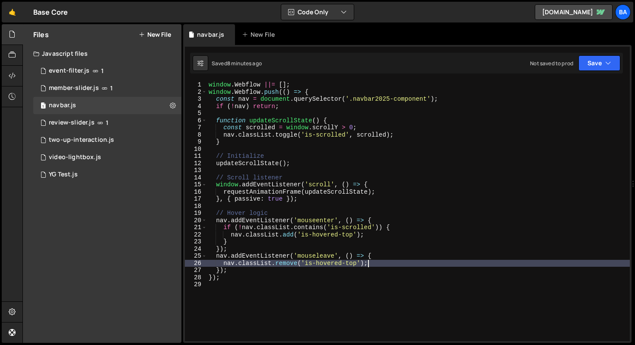
click at [375, 261] on div "window . Webflow ||= [ ] ; window . Webflow . push (( ) => { const nav = docume…" at bounding box center [418, 218] width 423 height 274
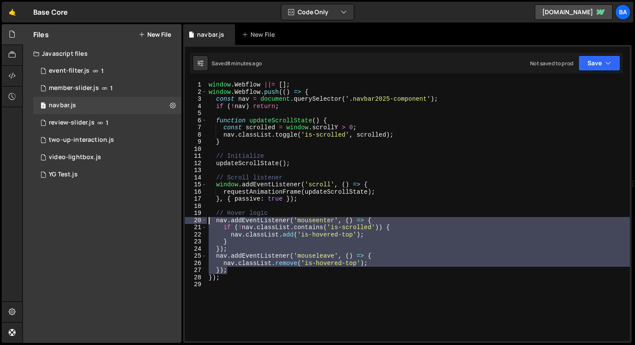
drag, startPoint x: 238, startPoint y: 271, endPoint x: 201, endPoint y: 219, distance: 63.9
click at [201, 219] on div "nav.classList.remove('is-hovered-top'); 1 2 3 4 5 6 7 8 9 10 11 12 13 14 15 16 …" at bounding box center [407, 211] width 445 height 260
click at [246, 262] on div "window . Webflow ||= [ ] ; window . Webflow . push (( ) => { const nav = docume…" at bounding box center [418, 211] width 423 height 260
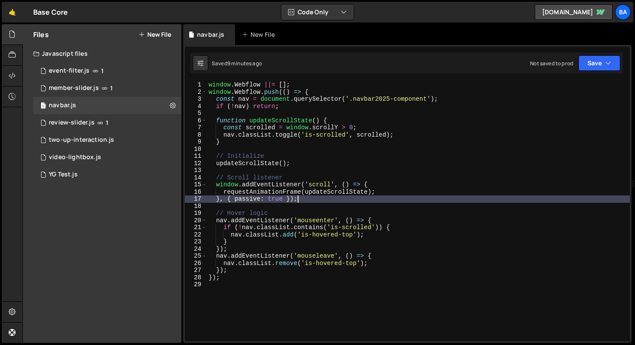
click at [337, 200] on div "window . Webflow ||= [ ] ; window . Webflow . push (( ) => { const nav = docume…" at bounding box center [418, 218] width 423 height 274
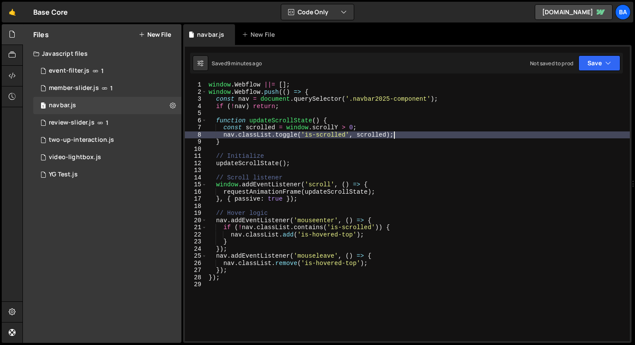
click at [400, 132] on div "window . Webflow ||= [ ] ; window . Webflow . push (( ) => { const nav = docume…" at bounding box center [418, 218] width 423 height 274
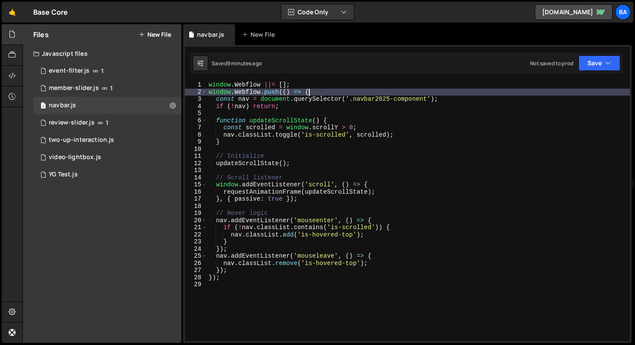
click at [449, 89] on div "window . Webflow ||= [ ] ; window . Webflow . push (( ) => { const nav = docume…" at bounding box center [418, 218] width 423 height 274
click at [442, 101] on div "window . Webflow ||= [ ] ; window . Webflow . push (( ) => { const nav = docume…" at bounding box center [418, 218] width 423 height 274
type textarea "const nav = document.querySelector('.navbar2025-component');"
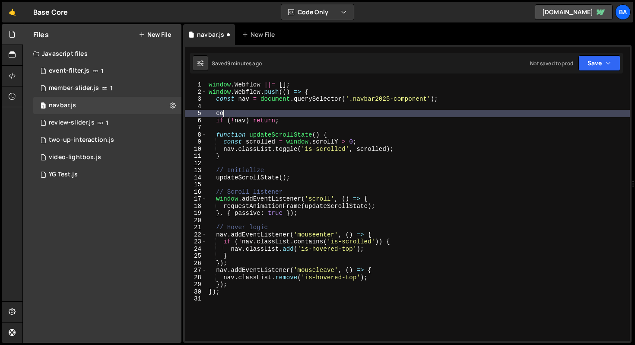
scroll to position [0, 0]
type textarea "c"
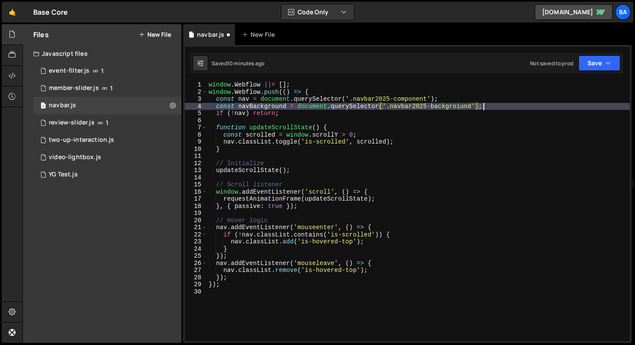
scroll to position [0, 19]
click at [418, 138] on div "window . Webflow ||= [ ] ; window . Webflow . push (( ) => { const nav = docume…" at bounding box center [418, 218] width 423 height 274
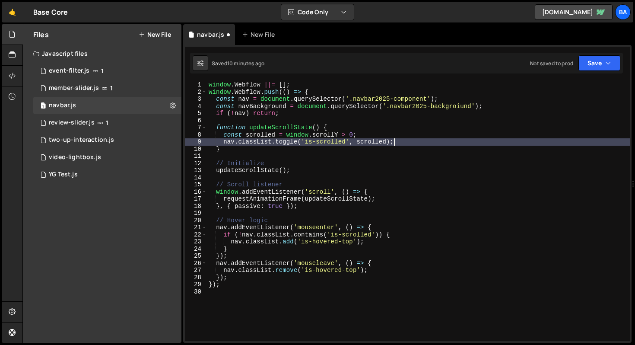
click at [405, 226] on div "window . Webflow ||= [ ] ; window . Webflow . push (( ) => { const nav = docume…" at bounding box center [418, 218] width 423 height 274
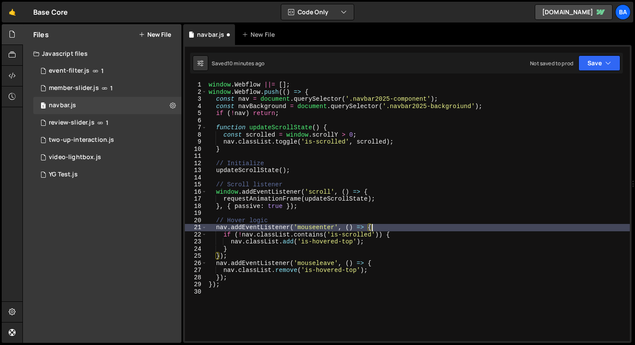
click at [407, 238] on div "window . Webflow ||= [ ] ; window . Webflow . push (( ) => { const nav = docume…" at bounding box center [418, 218] width 423 height 274
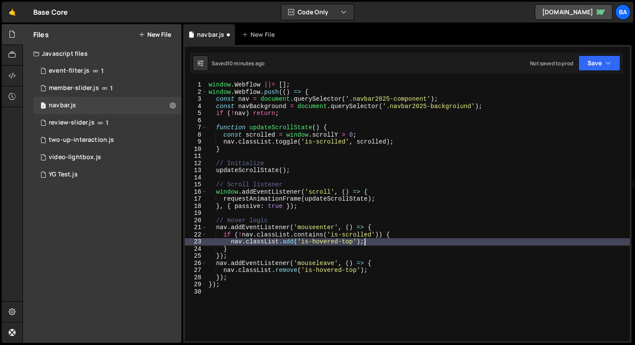
scroll to position [0, 10]
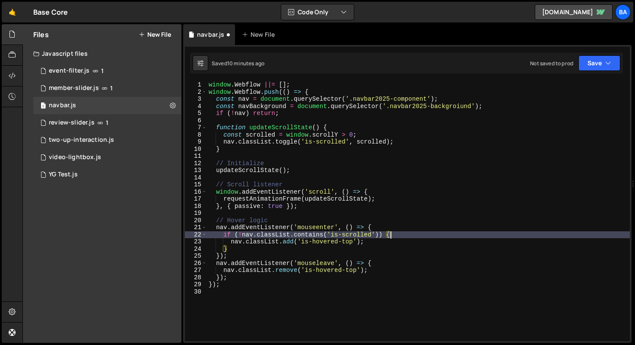
click at [406, 233] on div "window . Webflow ||= [ ] ; window . Webflow . push (( ) => { const nav = docume…" at bounding box center [418, 218] width 423 height 274
click at [397, 218] on div "window . Webflow ||= [ ] ; window . Webflow . push (( ) => { const nav = docume…" at bounding box center [418, 218] width 423 height 274
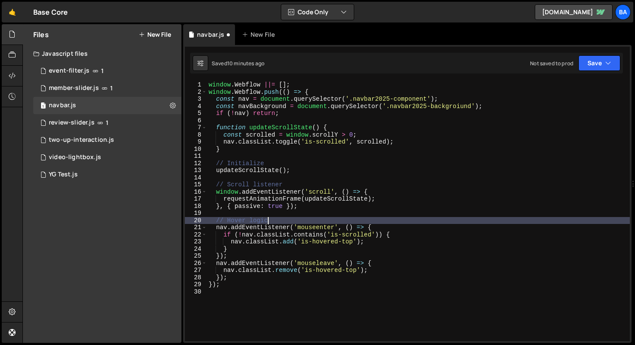
scroll to position [0, 3]
click at [395, 223] on div "window . Webflow ||= [ ] ; window . Webflow . push (( ) => { const nav = docume…" at bounding box center [418, 218] width 423 height 274
click at [385, 227] on div "window . Webflow ||= [ ] ; window . Webflow . push (( ) => { const nav = docume…" at bounding box center [418, 218] width 423 height 274
type textarea "nav.addEventListener('mouseenter', () => {"
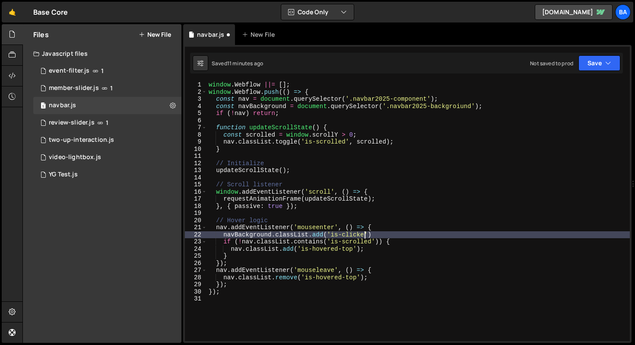
scroll to position [0, 11]
click at [461, 104] on div "window . Webflow ||= [ ] ; window . Webflow . push (( ) => { const nav = docume…" at bounding box center [418, 218] width 423 height 274
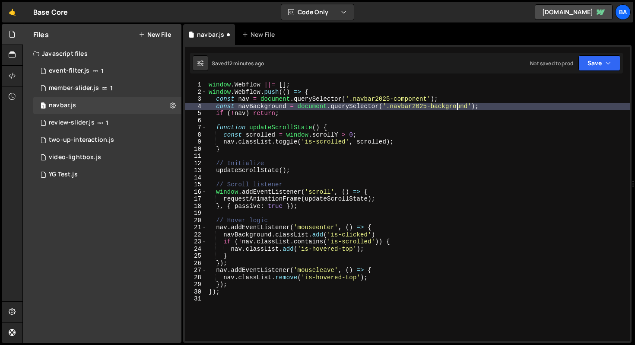
click at [365, 245] on div "window . Webflow ||= [ ] ; window . Webflow . push (( ) => { const nav = docume…" at bounding box center [418, 218] width 423 height 274
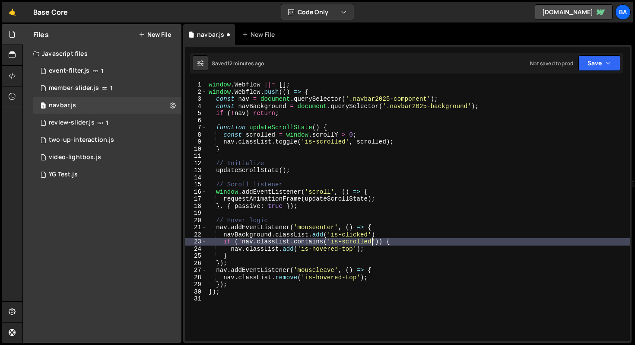
click at [373, 245] on div "window . Webflow ||= [ ] ; window . Webflow . push (( ) => { const nav = docume…" at bounding box center [418, 218] width 423 height 274
click at [372, 250] on div "window . Webflow ||= [ ] ; window . Webflow . push (( ) => { const nav = docume…" at bounding box center [418, 218] width 423 height 274
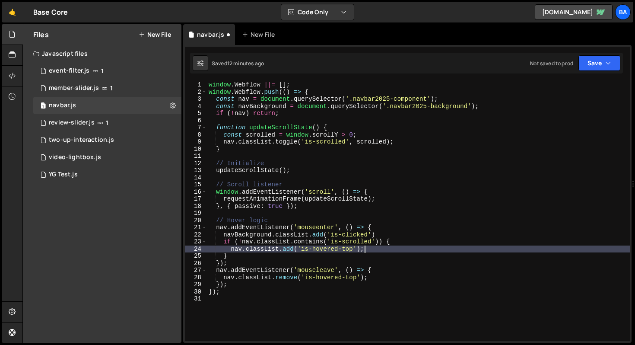
scroll to position [0, 10]
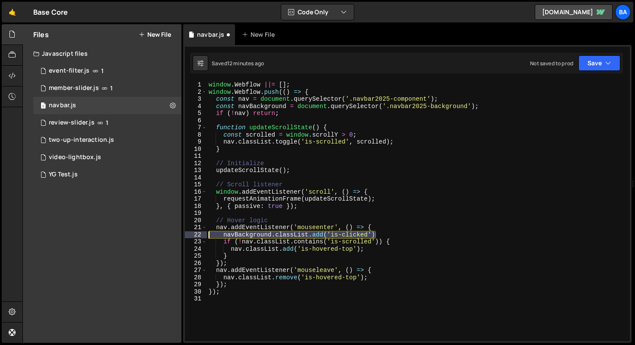
drag, startPoint x: 377, startPoint y: 233, endPoint x: 195, endPoint y: 232, distance: 182.4
click at [195, 232] on div "nav.classList.add('is-hovered-top'); 1 2 3 4 5 6 7 8 9 10 11 12 13 14 15 16 17 …" at bounding box center [407, 211] width 445 height 260
type textarea "navBackground.classList.add('is-clicked')"
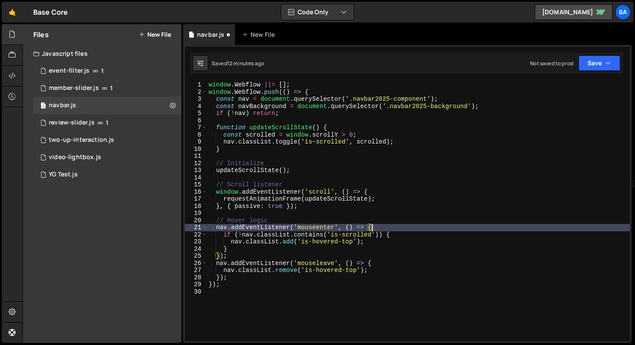
click at [238, 279] on div "window . Webflow ||= [ ] ; window . Webflow . push (( ) => { const nav = docume…" at bounding box center [418, 218] width 423 height 274
type textarea "});"
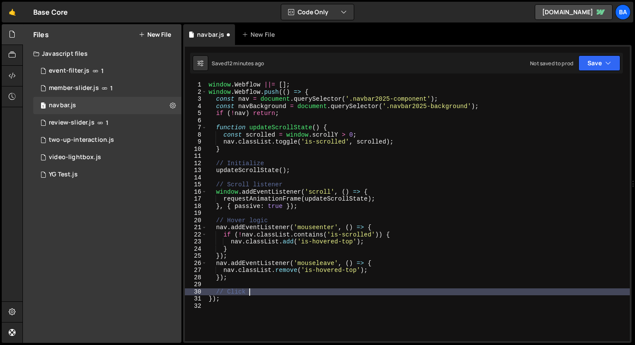
scroll to position [0, 2]
type textarea "// Dropdown open logic"
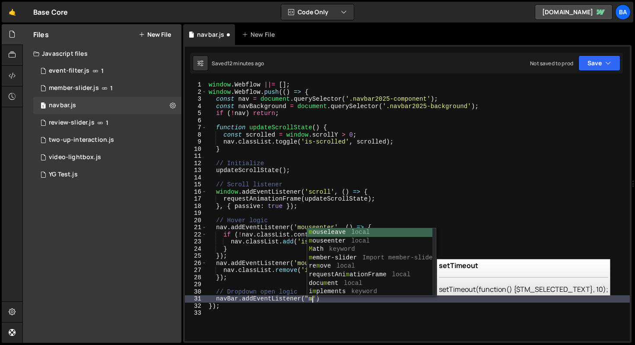
scroll to position [0, 7]
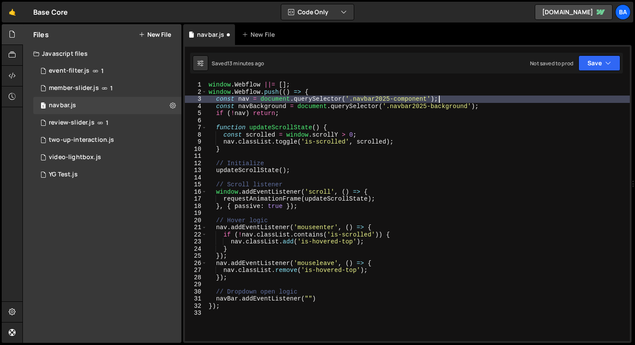
click at [455, 99] on div "window . Webflow ||= [ ] ; window . Webflow . push (( ) => { const nav = docume…" at bounding box center [418, 218] width 423 height 274
type textarea "const nav = document.querySelector('.navbar2025-component');"
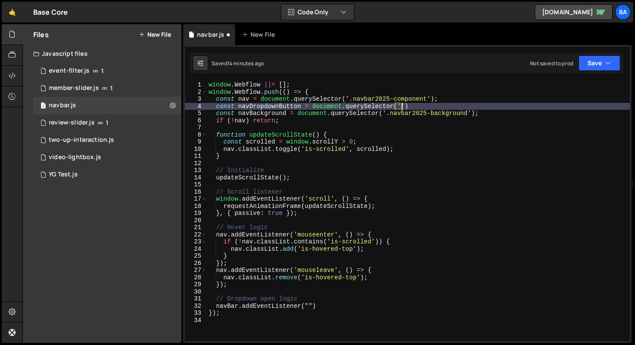
scroll to position [0, 13]
paste textarea "navbar2025-menu-dropdown')"
click at [515, 106] on div "window . Webflow ||= [ ] ; window . Webflow . push (( ) => { const nav = docume…" at bounding box center [418, 218] width 423 height 274
click at [293, 232] on div "window . Webflow ||= [ ] ; window . Webflow . push (( ) => { const nav = docume…" at bounding box center [418, 218] width 423 height 274
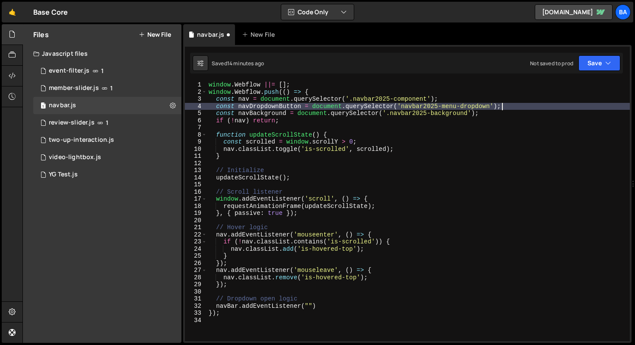
type textarea "nav.addEventListener('mouseenter', () => {"
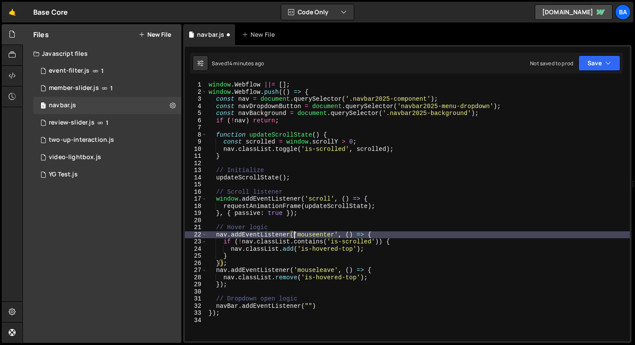
click at [236, 289] on div "window . Webflow ||= [ ] ; window . Webflow . push (( ) => { const nav = docume…" at bounding box center [418, 218] width 423 height 274
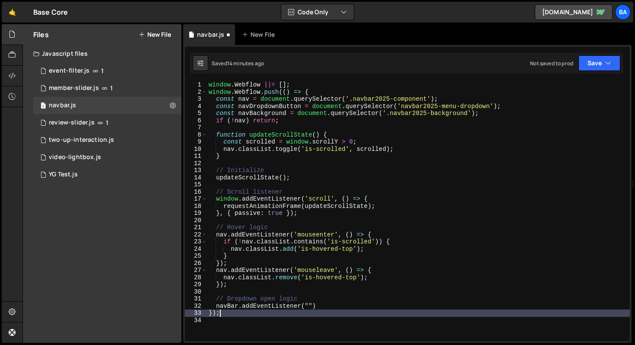
click at [246, 313] on div "window . Webflow ||= [ ] ; window . Webflow . push (( ) => { const nav = docume…" at bounding box center [418, 218] width 423 height 274
click at [242, 306] on div "window . Webflow ||= [ ] ; window . Webflow . push (( ) => { const nav = docume…" at bounding box center [418, 218] width 423 height 274
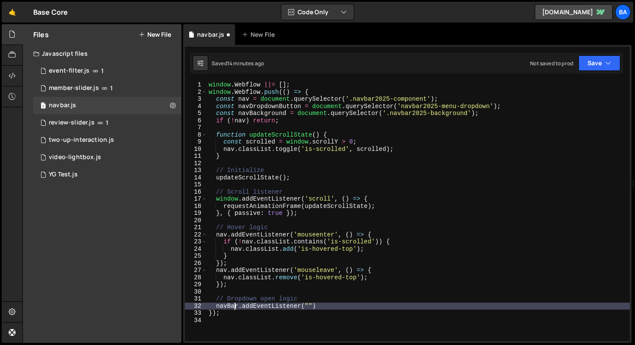
click at [236, 306] on div "window . Webflow ||= [ ] ; window . Webflow . push (( ) => { const nav = docume…" at bounding box center [418, 218] width 423 height 274
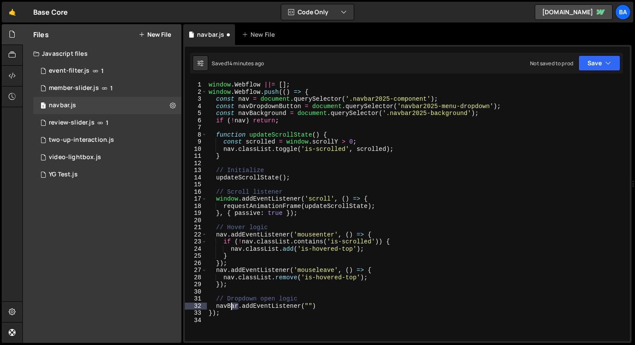
drag, startPoint x: 238, startPoint y: 306, endPoint x: 229, endPoint y: 306, distance: 8.6
click at [229, 306] on div "window . Webflow ||= [ ] ; window . Webflow . push (( ) => { const nav = docume…" at bounding box center [418, 218] width 423 height 274
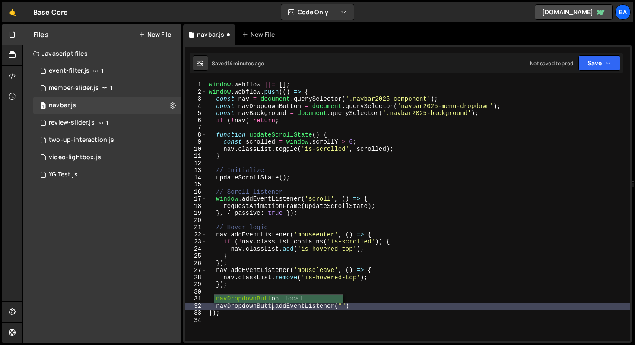
scroll to position [0, 5]
click at [341, 306] on div "window . Webflow ||= [ ] ; window . Webflow . push (( ) => { const nav = docume…" at bounding box center [418, 218] width 423 height 274
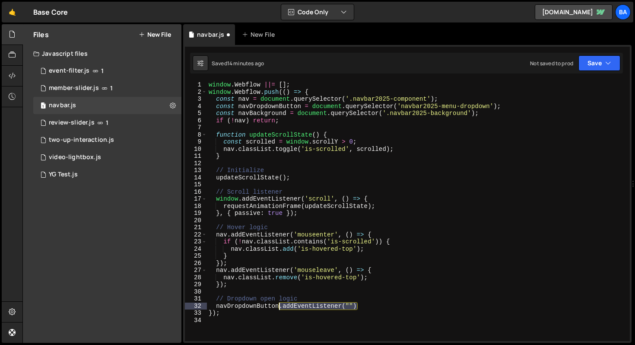
drag, startPoint x: 364, startPoint y: 306, endPoint x: 278, endPoint y: 306, distance: 85.6
click at [278, 306] on div "window . Webflow ||= [ ] ; window . Webflow . push (( ) => { const nav = docume…" at bounding box center [418, 218] width 423 height 274
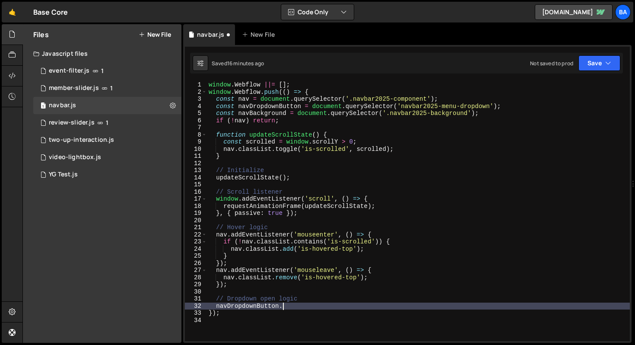
drag, startPoint x: 315, startPoint y: 304, endPoint x: 296, endPoint y: 307, distance: 18.8
click at [296, 307] on div "window . Webflow ||= [ ] ; window . Webflow . push (( ) => { const nav = docume…" at bounding box center [418, 218] width 423 height 274
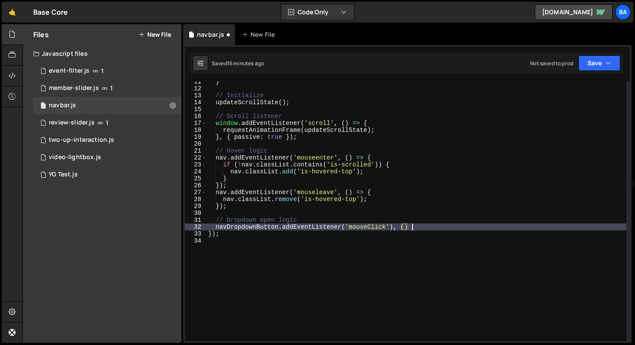
scroll to position [0, 14]
type textarea "navDropdownButton.addEventListener('mouseClick'), () =>"
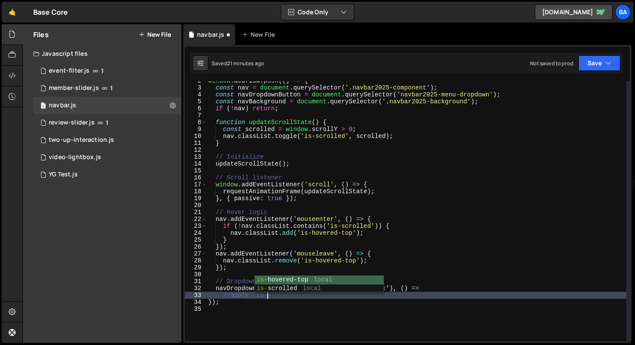
scroll to position [11, 0]
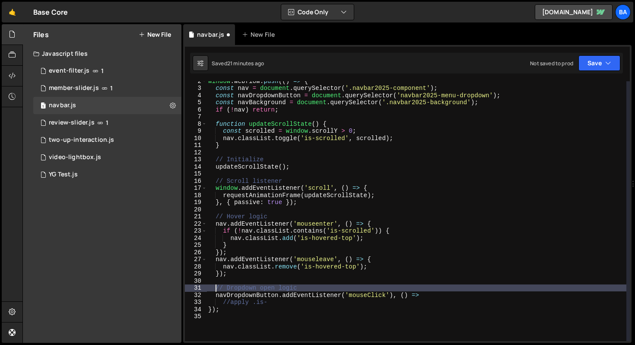
click at [218, 290] on div "window . Webflow . push (( ) => { const nav = document . querySelector ( '.navb…" at bounding box center [417, 214] width 420 height 274
click at [326, 288] on div "window . Webflow . push (( ) => { const nav = document . querySelector ( '.navb…" at bounding box center [417, 214] width 420 height 274
click at [286, 304] on div "window . Webflow . push (( ) => { const nav = document . querySelector ( '.navb…" at bounding box center [417, 214] width 420 height 274
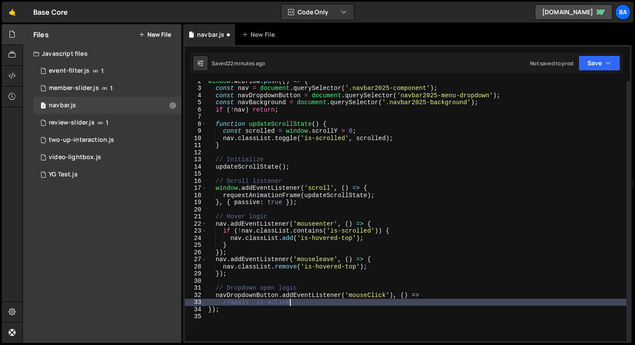
scroll to position [0, 5]
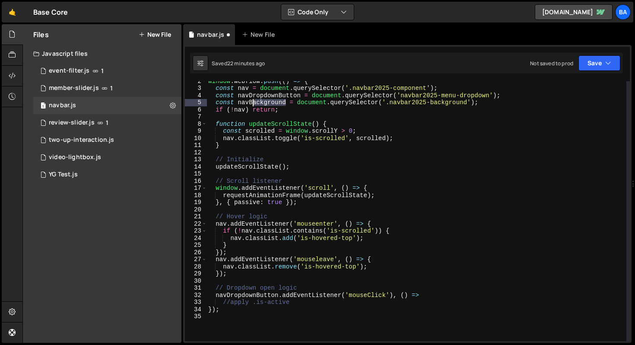
drag, startPoint x: 285, startPoint y: 102, endPoint x: 250, endPoint y: 102, distance: 35.0
click at [250, 102] on div "window . Webflow . push (( ) => { const nav = document . querySelector ( '.navb…" at bounding box center [417, 214] width 420 height 274
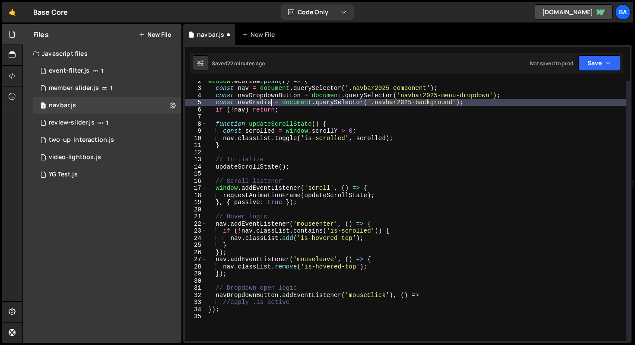
scroll to position [0, 5]
click at [460, 103] on div "window . Webflow . push (( ) => { const nav = document . querySelector ( '.navb…" at bounding box center [417, 214] width 420 height 274
click at [307, 303] on div "window . Webflow . push (( ) => { const nav = document . querySelector ( '.navb…" at bounding box center [417, 214] width 420 height 274
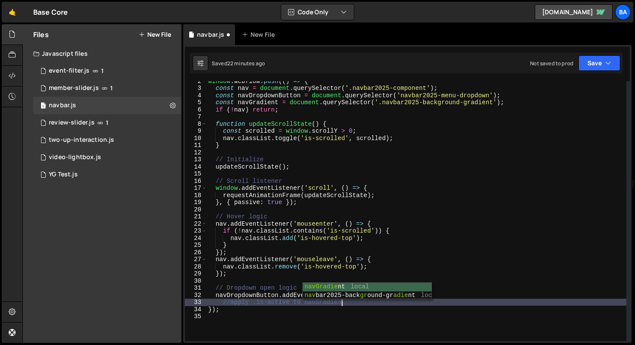
scroll to position [0, 9]
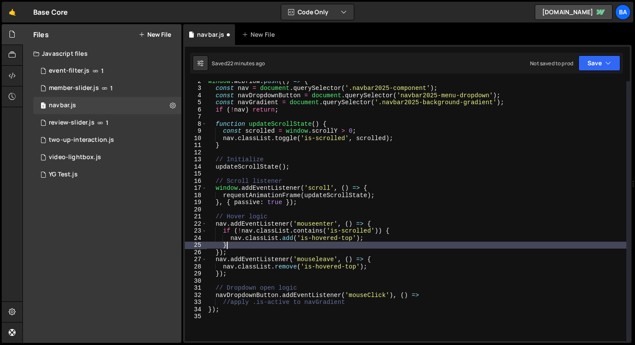
click at [450, 246] on div "window . Webflow . push (( ) => { const nav = document . querySelector ( '.navb…" at bounding box center [417, 214] width 420 height 274
click at [376, 308] on div "window . Webflow . push (( ) => { const nav = document . querySelector ( '.navb…" at bounding box center [417, 214] width 420 height 274
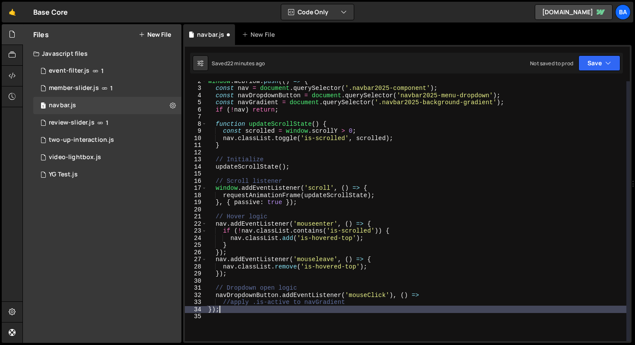
scroll to position [0, 0]
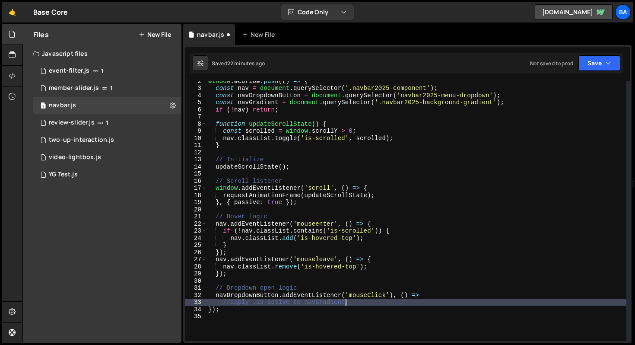
click at [376, 303] on div "window . Webflow . push (( ) => { const nav = document . querySelector ( '.navb…" at bounding box center [417, 214] width 420 height 274
type textarea "//apply .is-active to navGradient"
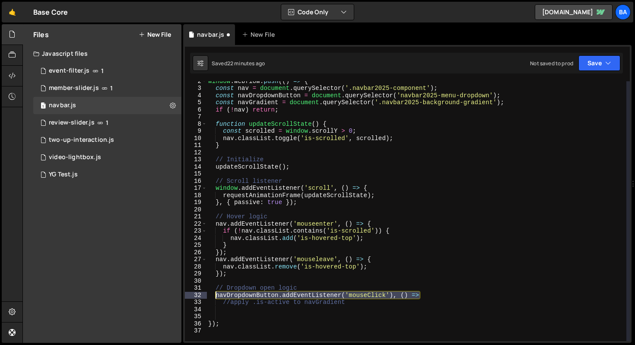
drag, startPoint x: 422, startPoint y: 296, endPoint x: 220, endPoint y: 297, distance: 201.8
click at [214, 297] on div "window . Webflow . push (( ) => { const nav = document . querySelector ( '.navb…" at bounding box center [417, 214] width 420 height 274
type textarea "n"
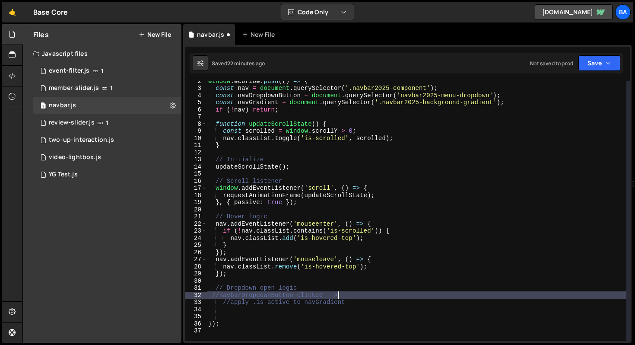
scroll to position [0, 9]
click at [241, 294] on div "window . Webflow . push (( ) => { const nav = document . querySelector ( '.navb…" at bounding box center [417, 214] width 420 height 274
click at [213, 294] on div "window . Webflow . push (( ) => { const nav = document . querySelector ( '.navb…" at bounding box center [417, 214] width 420 height 274
type textarea "//navDropdownButton clicked -->"
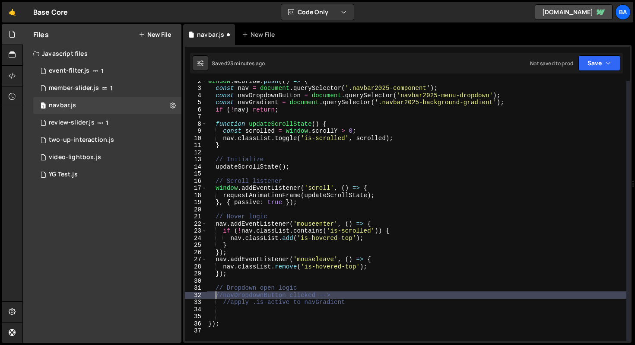
click at [239, 307] on div "window . Webflow . push (( ) => { const nav = document . querySelector ( '.navb…" at bounding box center [417, 214] width 420 height 274
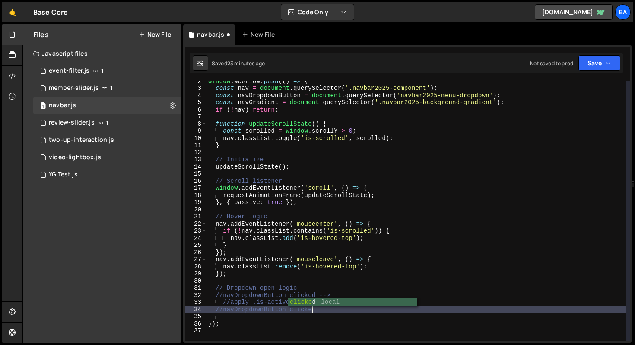
scroll to position [0, 7]
click at [319, 292] on div "window . Webflow . push (( ) => { const nav = document . querySelector ( '.navb…" at bounding box center [417, 214] width 420 height 274
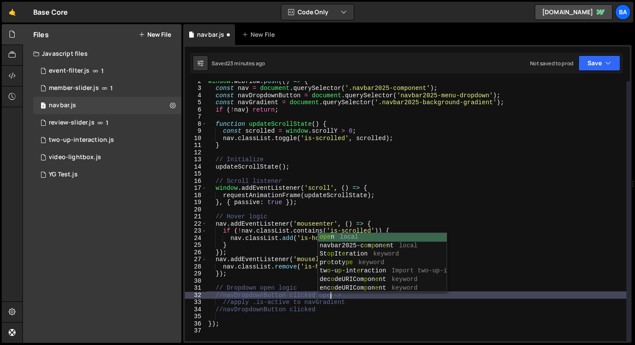
scroll to position [0, 9]
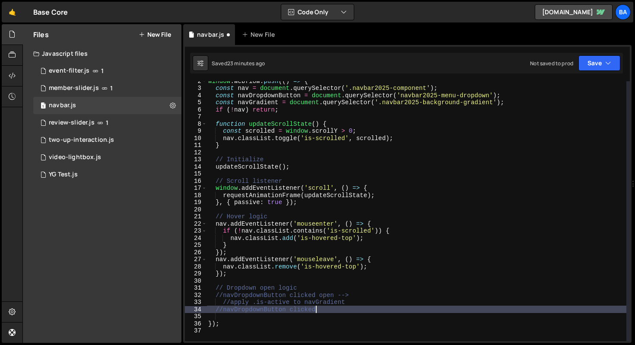
click at [330, 306] on div "window . Webflow . push (( ) => { const nav = document . querySelector ( '.navb…" at bounding box center [417, 214] width 420 height 274
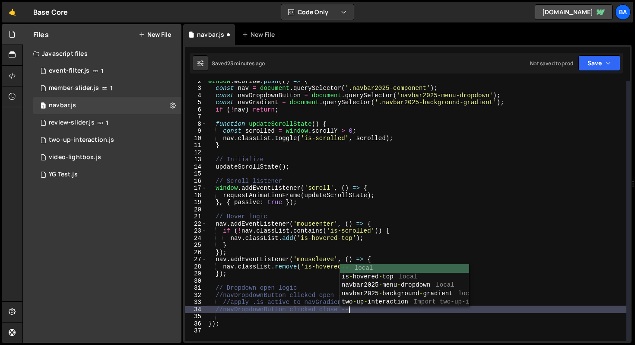
type textarea "//navDropdownButton clicked close -->"
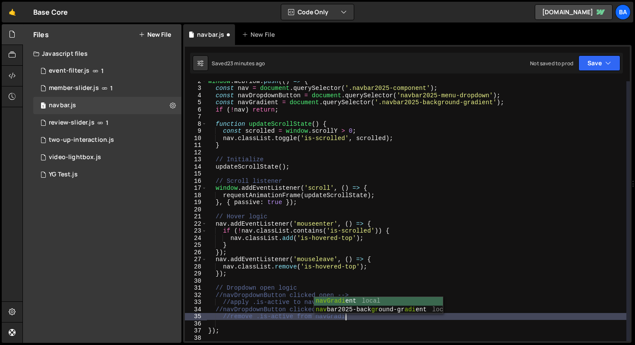
scroll to position [0, 10]
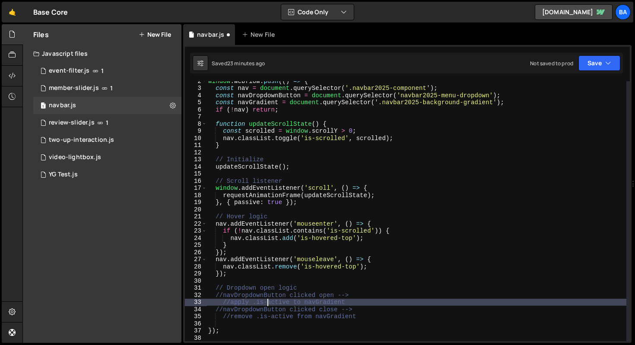
click at [269, 302] on div "window . Webflow . push (( ) => { const nav = document . querySelector ( '.navb…" at bounding box center [417, 214] width 420 height 274
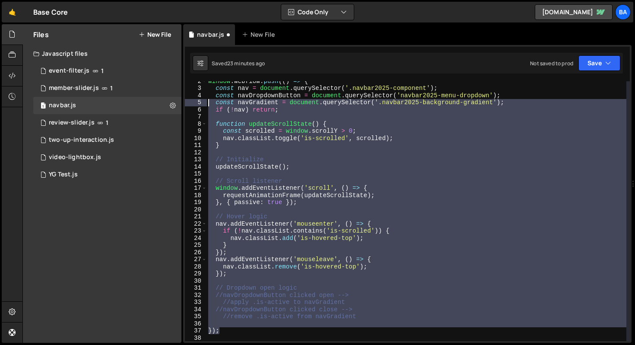
scroll to position [0, 0]
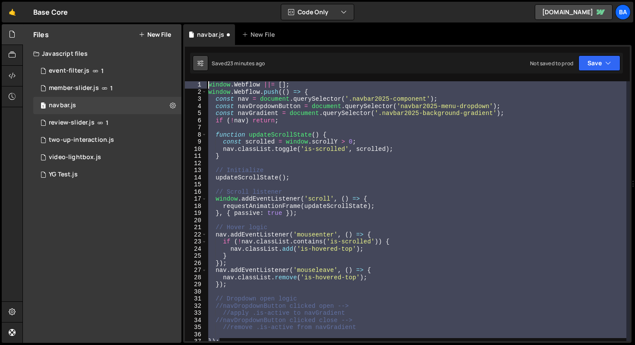
drag, startPoint x: 232, startPoint y: 334, endPoint x: 201, endPoint y: 70, distance: 265.9
click at [201, 70] on div "Debug Explain Copy navbar.js New File Saved 23 minutes ago Not saved to prod Up…" at bounding box center [407, 183] width 449 height 319
click at [251, 286] on div "window . Webflow ||= [ ] ; window . Webflow . push (( ) => { const nav = docume…" at bounding box center [417, 211] width 420 height 260
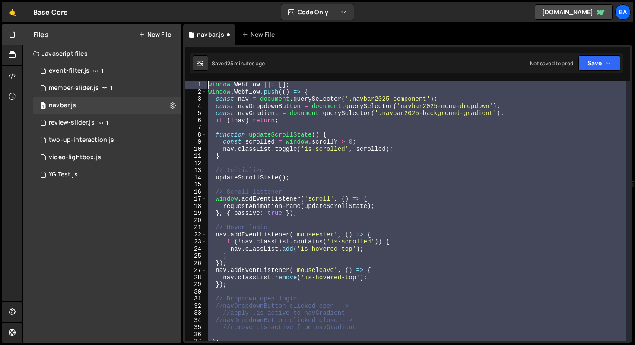
scroll to position [0, 0]
drag, startPoint x: 224, startPoint y: 304, endPoint x: 193, endPoint y: 51, distance: 255.6
click at [193, 51] on div "1 Type cmd + s to save your Javascript file. הההההההההההההההההההההההההההההההההה…" at bounding box center [407, 194] width 449 height 298
type textarea "window.Webflow ||= []; window.Webflow.push(() => {"
click at [278, 290] on div "window . Webflow ||= [ ] ; window . Webflow . push (( ) => { const nav = docume…" at bounding box center [417, 211] width 420 height 260
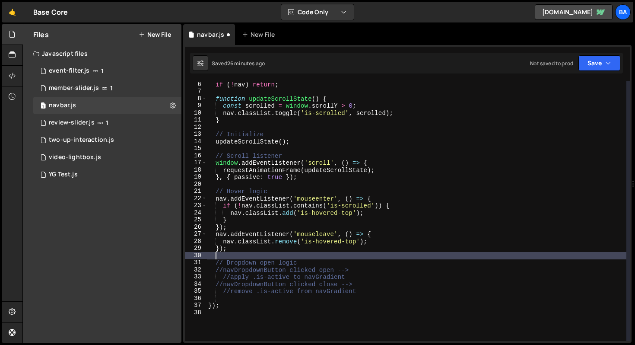
scroll to position [36, 0]
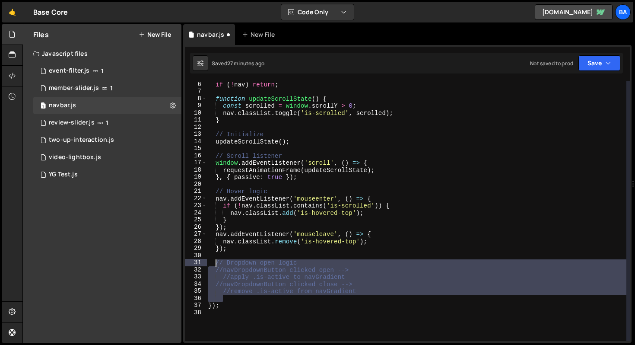
drag, startPoint x: 225, startPoint y: 300, endPoint x: 217, endPoint y: 262, distance: 38.4
click at [217, 262] on div "if ( ! nav ) return ; function updateScrollState ( ) { const scrolled = window …" at bounding box center [417, 218] width 420 height 274
paste textarea "});"
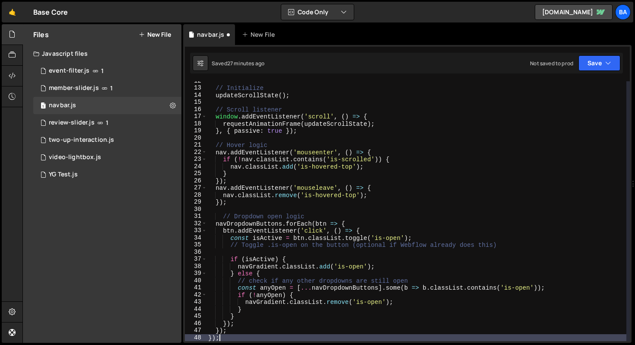
click at [599, 54] on div "Saved 27 minutes ago Not saved to prod Upgrade to Edit Save Save to Staging S S…" at bounding box center [406, 63] width 433 height 21
click at [598, 66] on button "Save" at bounding box center [600, 63] width 42 height 16
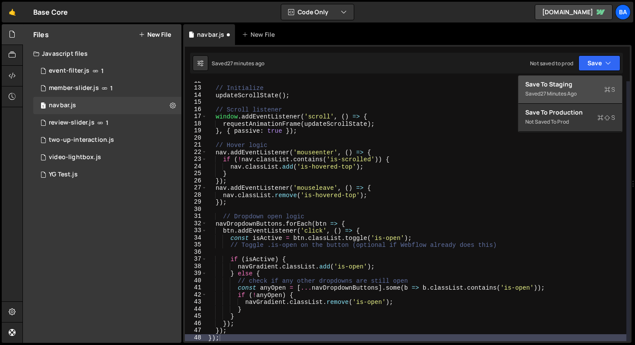
click at [585, 80] on button "Save to Staging S Saved 27 minutes ago" at bounding box center [571, 90] width 104 height 28
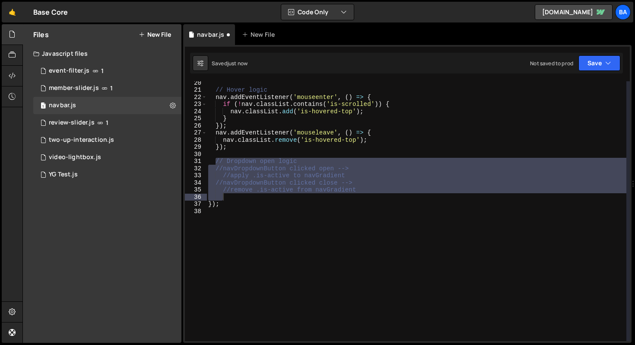
scroll to position [137, 0]
click at [221, 189] on div "// Hover logic nav . addEventListener ( 'mouseenter' , ( ) => { if ( ! nav . cl…" at bounding box center [417, 211] width 420 height 260
drag, startPoint x: 223, startPoint y: 199, endPoint x: 217, endPoint y: 163, distance: 37.2
click at [217, 163] on div "// Hover logic nav . addEventListener ( 'mouseenter' , ( ) => { if ( ! nav . cl…" at bounding box center [417, 216] width 420 height 274
paste textarea "});"
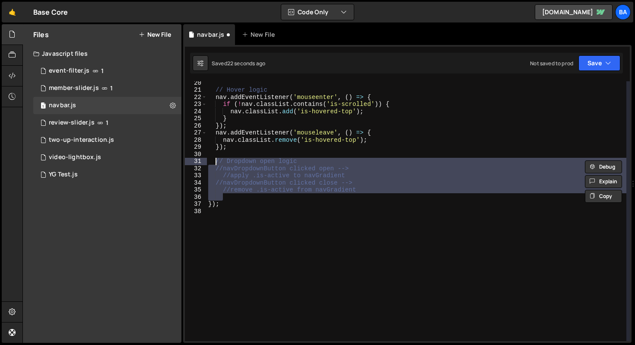
type textarea "});"
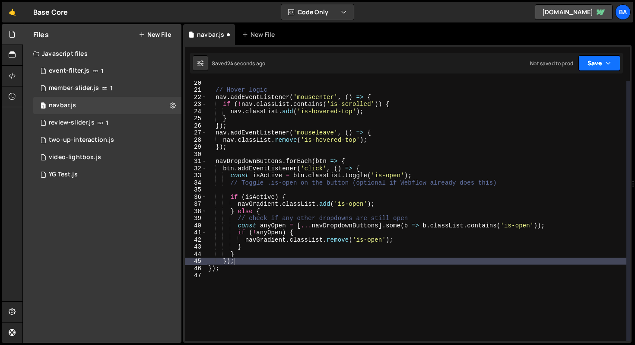
click at [605, 64] on button "Save" at bounding box center [600, 63] width 42 height 16
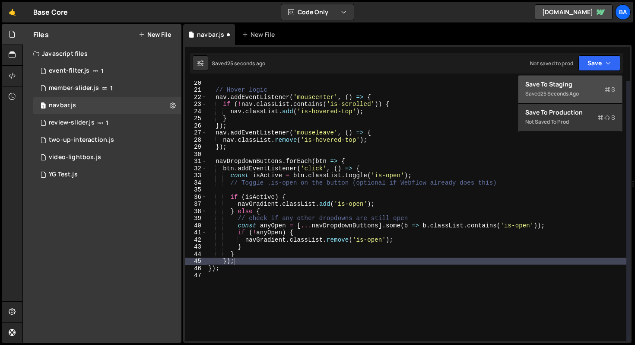
click at [549, 81] on div "Save to Staging S" at bounding box center [571, 84] width 90 height 9
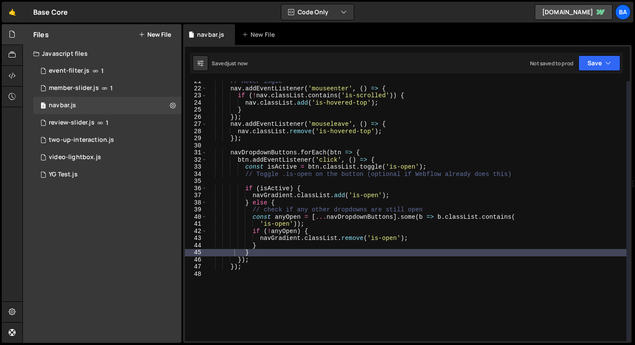
scroll to position [146, 0]
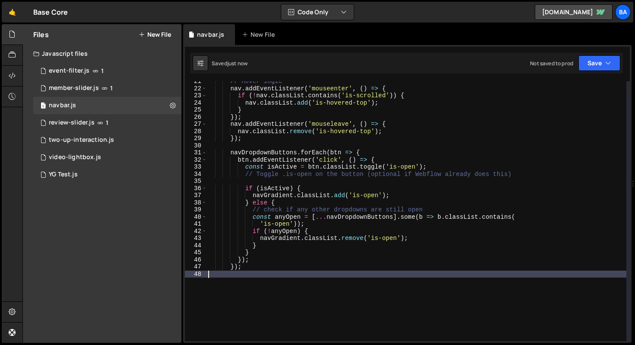
click at [239, 272] on div "// Hover logic nav . addEventListener ( 'mouseenter' , ( ) => { if ( ! nav . cl…" at bounding box center [417, 215] width 420 height 274
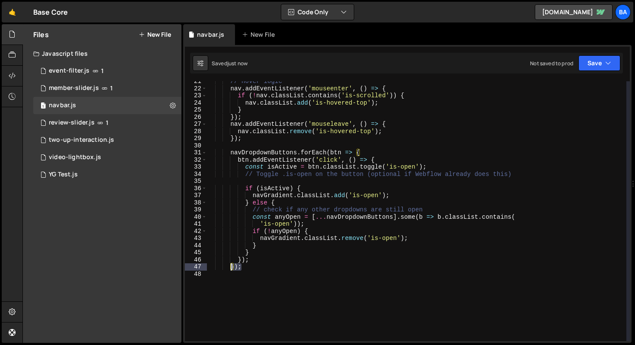
drag, startPoint x: 241, startPoint y: 270, endPoint x: 230, endPoint y: 268, distance: 11.0
click at [230, 268] on div "// Hover logic nav . addEventListener ( 'mouseenter' , ( ) => { if ( ! nav . cl…" at bounding box center [417, 215] width 420 height 274
type textarea "});"
click at [243, 269] on div "// Hover logic nav . addEventListener ( 'mouseenter' , ( ) => { if ( ! nav . cl…" at bounding box center [417, 211] width 420 height 260
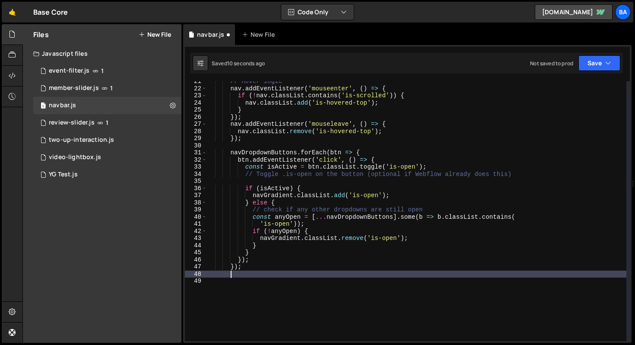
paste textarea "});"
type textarea "});"
click at [599, 66] on button "Save" at bounding box center [600, 63] width 42 height 16
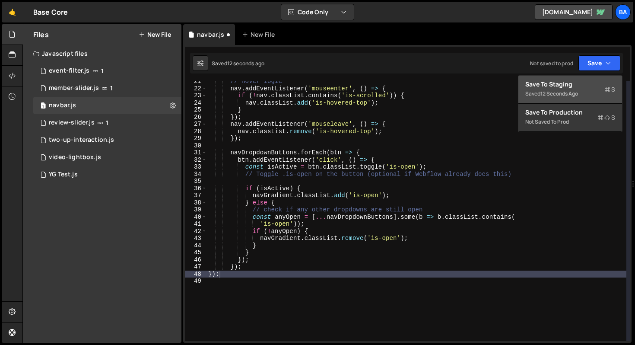
click at [565, 83] on div "Save to Staging S" at bounding box center [571, 84] width 90 height 9
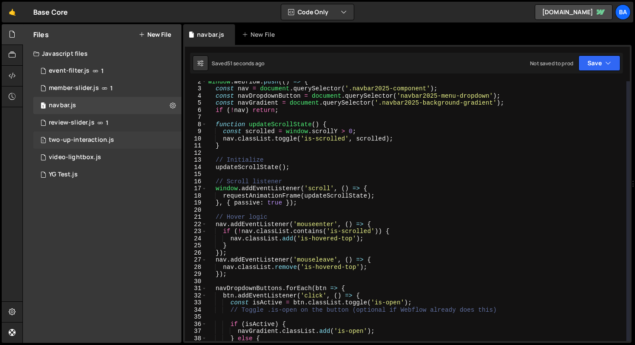
scroll to position [45, 0]
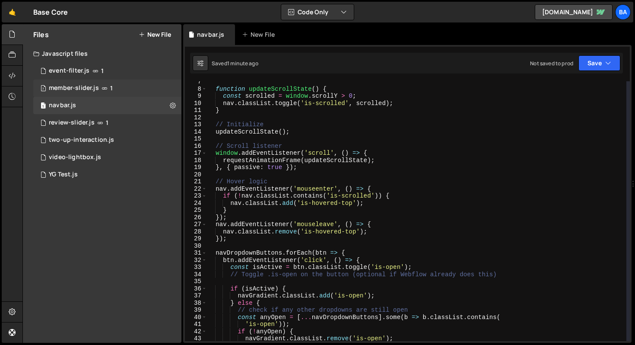
click at [86, 85] on div "member-slider.js" at bounding box center [74, 88] width 50 height 8
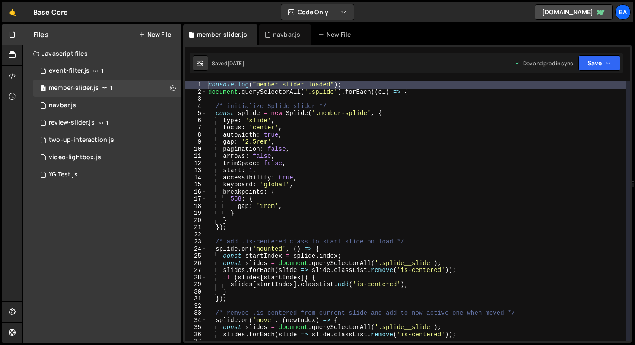
type textarea "console.log("member slider loaded");"
click at [342, 83] on div "console . log ( "member slider loaded" ) ; document . querySelectorAll ( '.spli…" at bounding box center [417, 218] width 420 height 274
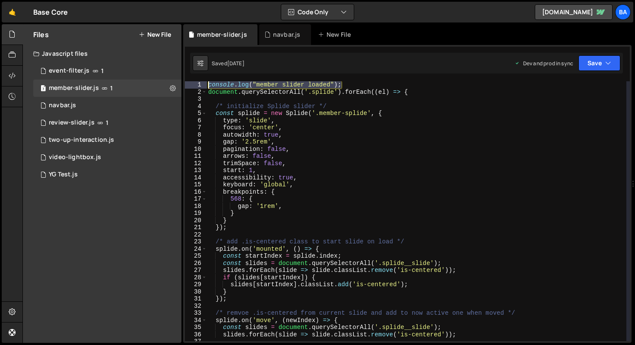
drag, startPoint x: 348, startPoint y: 83, endPoint x: 206, endPoint y: 81, distance: 141.8
click at [206, 81] on div "console.log("member slider loaded"); 1 2 3 4 5 6 7 8 9 10 11 12 13 14 15 16 17 …" at bounding box center [407, 211] width 445 height 260
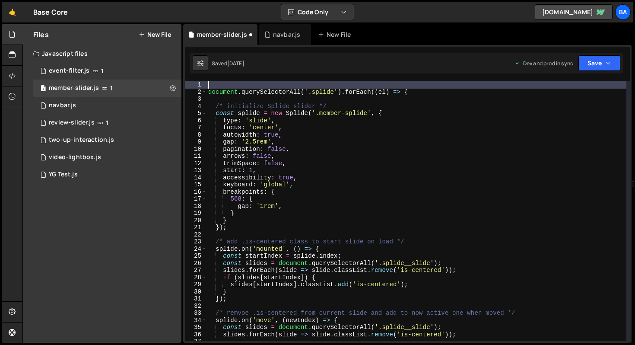
click at [208, 92] on div "document . querySelectorAll ( '.splide' ) . forEach (( el ) => { /* initialize …" at bounding box center [417, 218] width 420 height 274
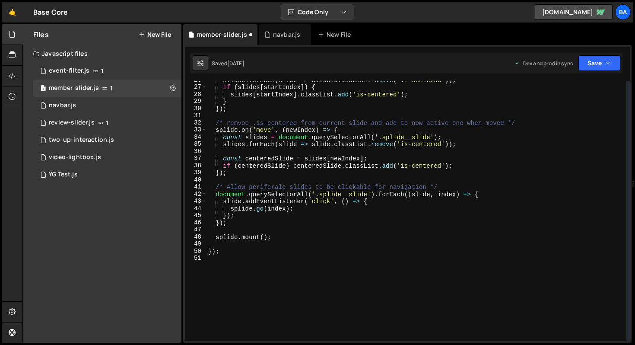
scroll to position [0, 0]
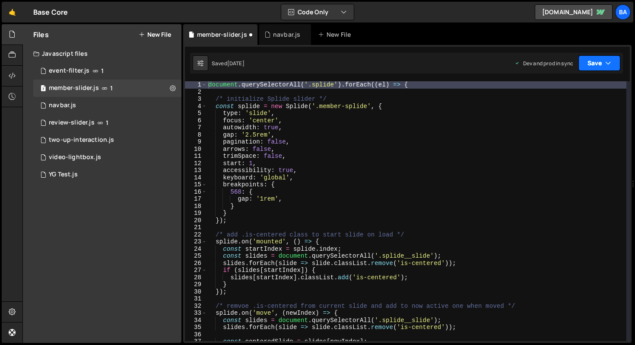
click at [603, 61] on button "Save" at bounding box center [600, 63] width 42 height 16
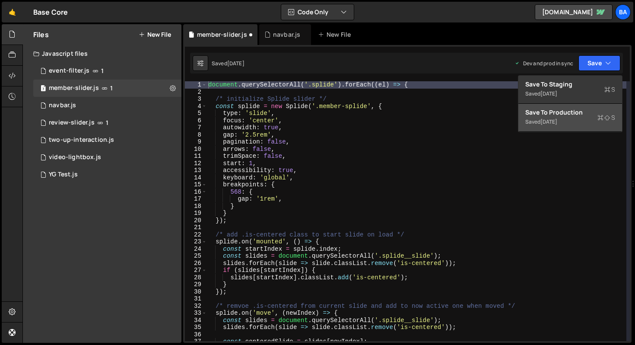
click at [571, 121] on div "Saved [DATE]" at bounding box center [571, 122] width 90 height 10
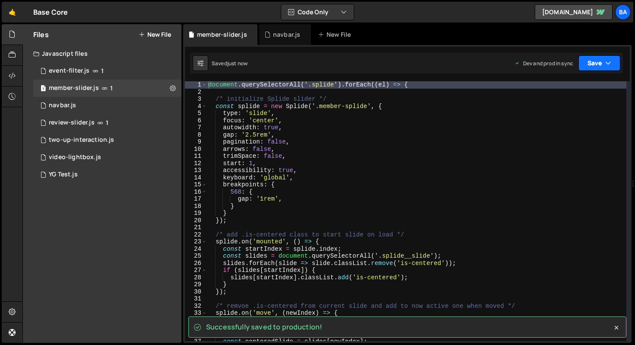
click at [596, 63] on button "Save" at bounding box center [600, 63] width 42 height 16
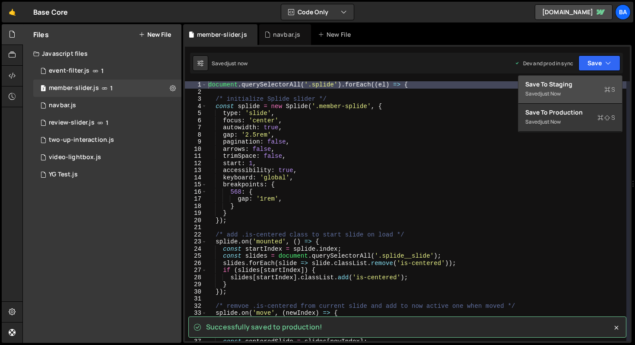
click at [575, 82] on div "Save to Staging S" at bounding box center [571, 84] width 90 height 9
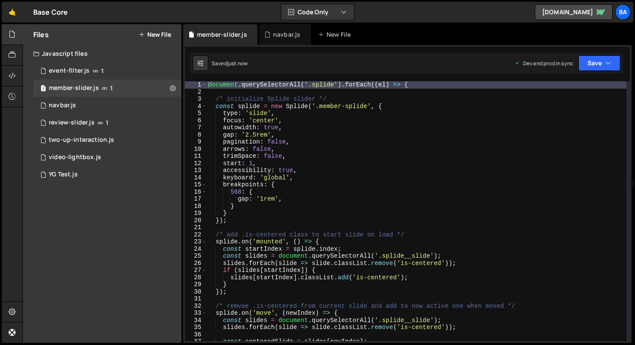
type textarea "const splide = new Splide('.member-splide', {"
click at [400, 103] on div "document . querySelectorAll ( '.splide' ) . forEach (( el ) => { /* initialize …" at bounding box center [417, 218] width 420 height 274
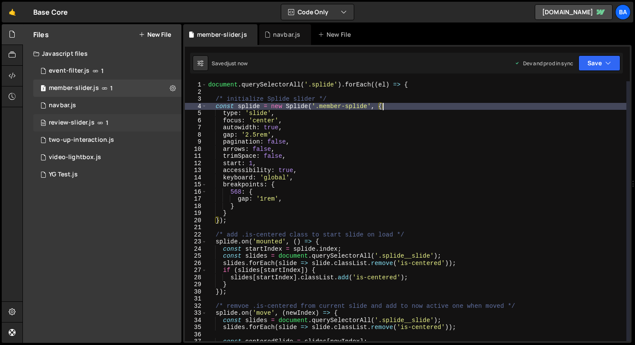
click at [85, 122] on div "review-slider.js" at bounding box center [72, 123] width 46 height 8
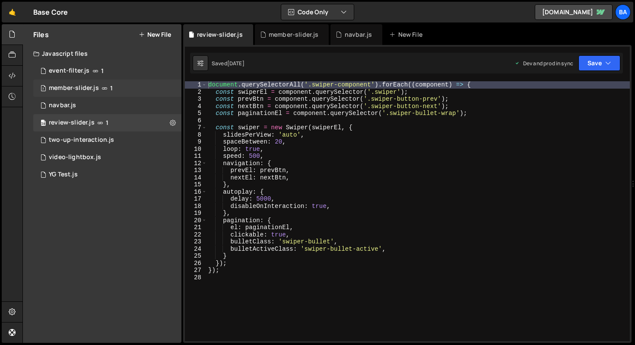
click at [86, 91] on div "member-slider.js" at bounding box center [74, 88] width 50 height 8
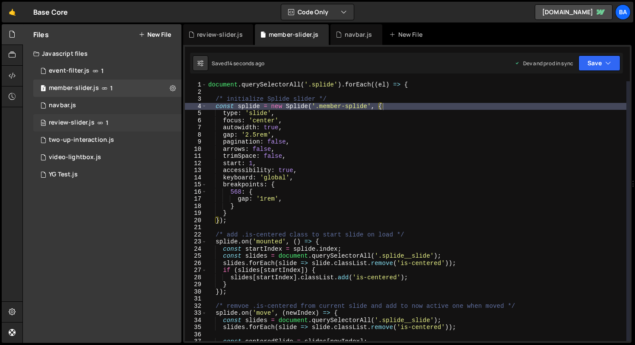
click at [87, 124] on div "review-slider.js" at bounding box center [72, 123] width 46 height 8
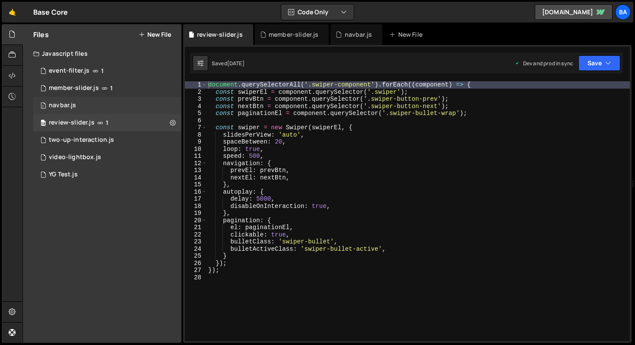
click at [85, 106] on div "1 navbar.js 0" at bounding box center [107, 105] width 148 height 17
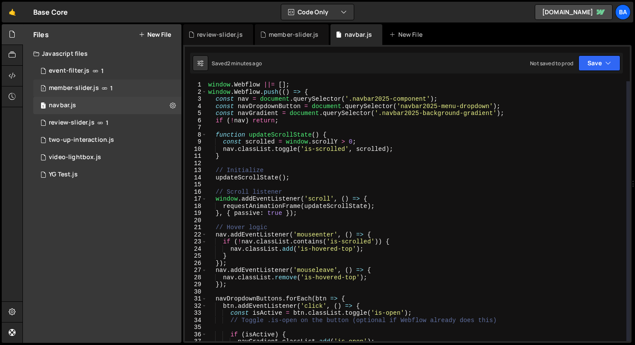
click at [94, 87] on div "member-slider.js" at bounding box center [74, 88] width 50 height 8
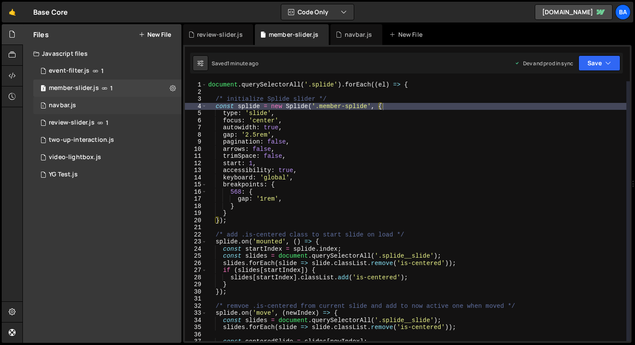
click at [84, 106] on div "1 navbar.js 0" at bounding box center [107, 105] width 148 height 17
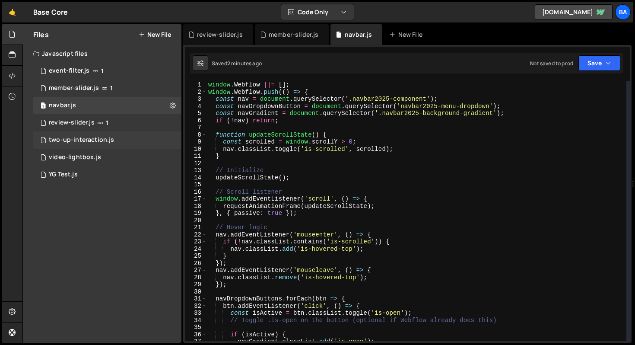
scroll to position [1161, 0]
click at [351, 150] on div "window . Webflow ||= [ ] ; window . Webflow . push (( ) => { const nav = docume…" at bounding box center [417, 218] width 420 height 274
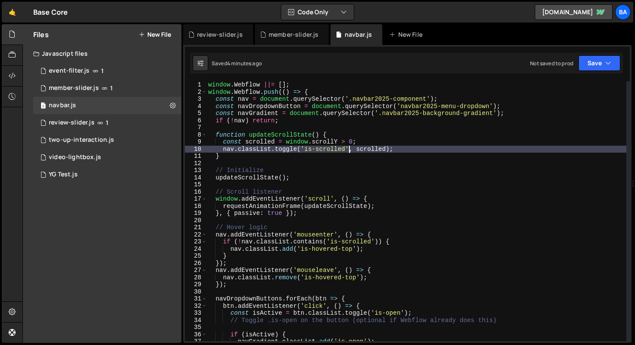
scroll to position [0, 0]
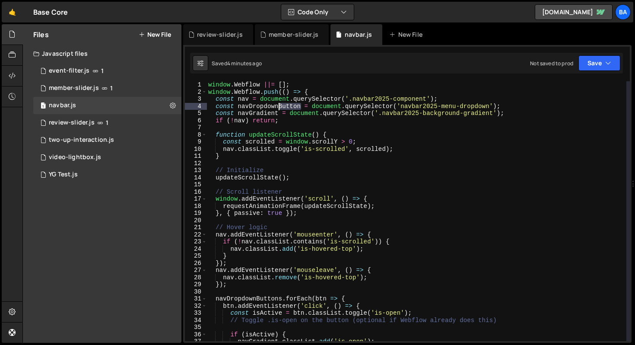
drag, startPoint x: 300, startPoint y: 107, endPoint x: 279, endPoint y: 106, distance: 20.3
click at [279, 106] on div "window . Webflow ||= [ ] ; window . Webflow . push (( ) => { const nav = docume…" at bounding box center [417, 218] width 420 height 274
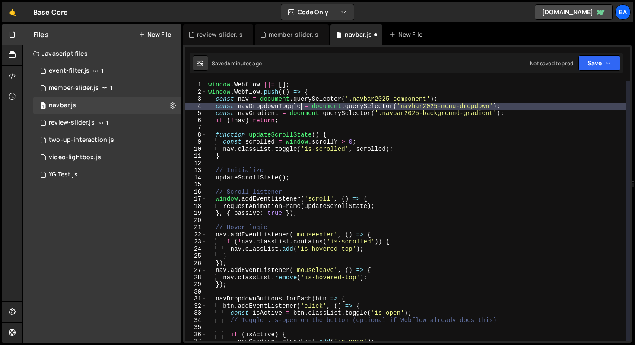
scroll to position [0, 6]
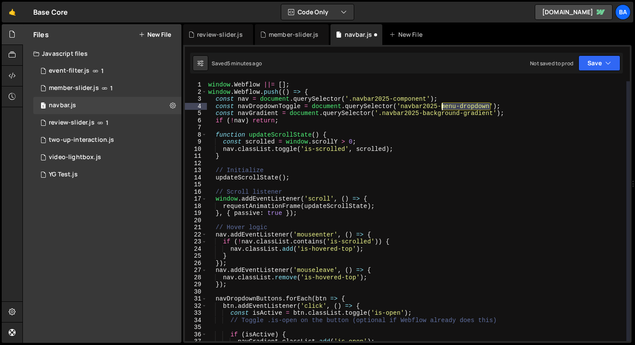
drag, startPoint x: 491, startPoint y: 106, endPoint x: 442, endPoint y: 105, distance: 48.8
click at [442, 105] on div "window . Webflow ||= [ ] ; window . Webflow . push (( ) => { const nav = docume…" at bounding box center [417, 218] width 420 height 274
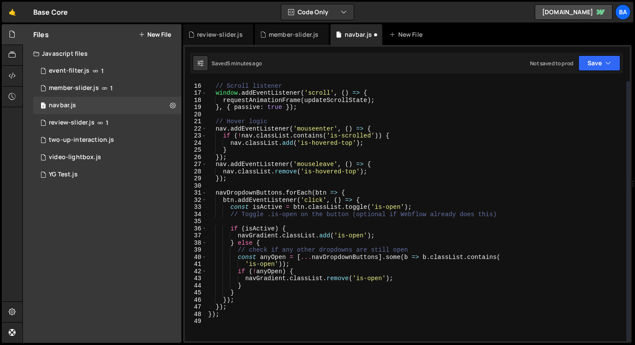
scroll to position [106, 0]
drag, startPoint x: 283, startPoint y: 192, endPoint x: 256, endPoint y: 193, distance: 26.8
click at [256, 193] on div "// Scroll listener window . addEventListener ( 'scroll' , ( ) => { requestAnima…" at bounding box center [417, 212] width 420 height 274
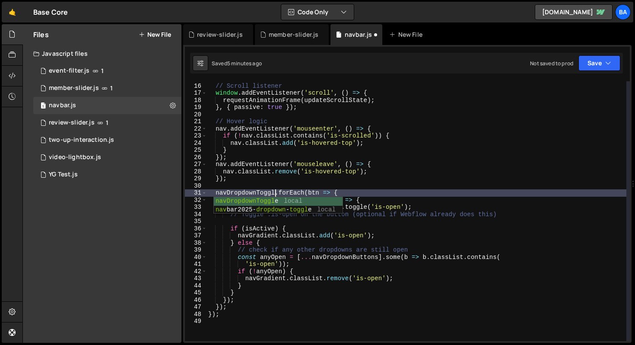
type textarea "navDropdownToggle.forEach(btn => {"
click at [318, 187] on div "// Scroll listener window . addEventListener ( 'scroll' , ( ) => { requestAnima…" at bounding box center [417, 212] width 420 height 274
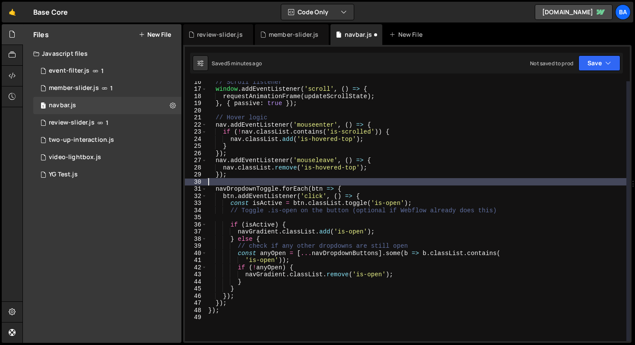
scroll to position [110, 0]
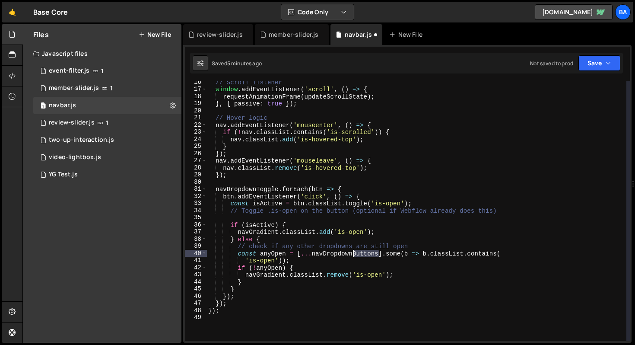
drag, startPoint x: 379, startPoint y: 252, endPoint x: 354, endPoint y: 252, distance: 25.9
click at [354, 252] on div "// Scroll listener window . addEventListener ( 'scroll' , ( ) => { requestAnima…" at bounding box center [417, 216] width 420 height 274
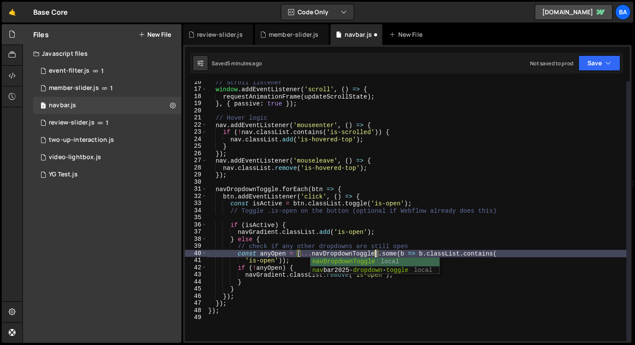
scroll to position [0, 11]
click at [258, 288] on div "// Scroll listener window . addEventListener ( 'scroll' , ( ) => { requestAnima…" at bounding box center [417, 216] width 420 height 274
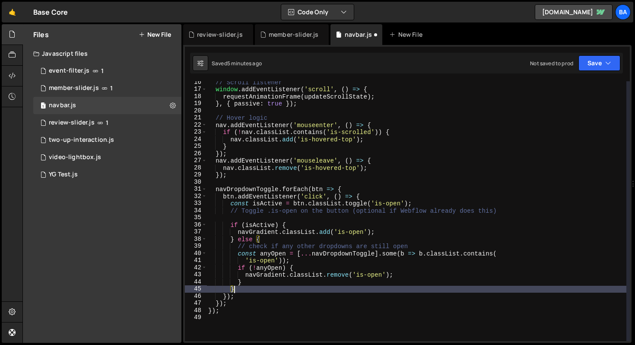
scroll to position [0, 1]
click at [414, 241] on div "// Scroll listener window . addEventListener ( 'scroll' , ( ) => { requestAnima…" at bounding box center [417, 216] width 420 height 274
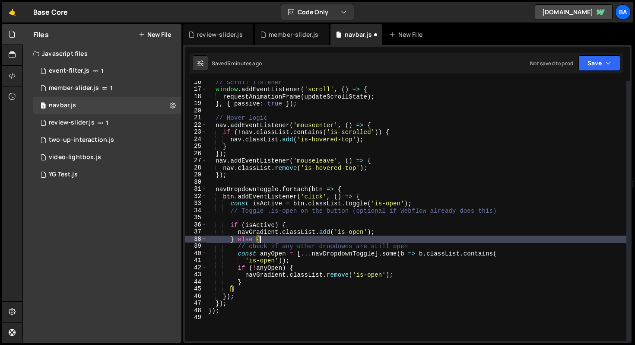
click at [414, 244] on div "// Scroll listener window . addEventListener ( 'scroll' , ( ) => { requestAnima…" at bounding box center [417, 216] width 420 height 274
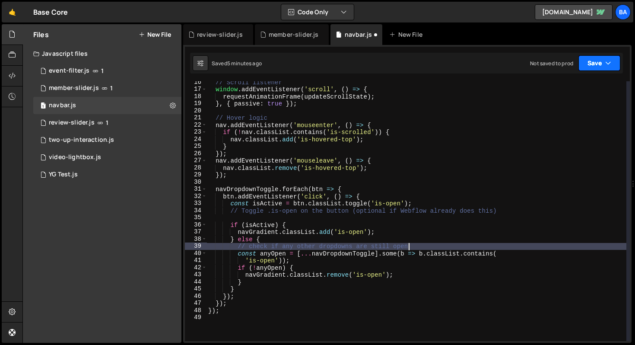
click at [590, 64] on button "Save" at bounding box center [600, 63] width 42 height 16
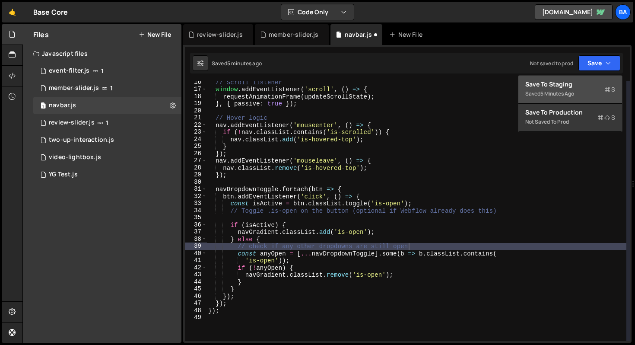
click at [543, 93] on div "5 minutes ago" at bounding box center [558, 93] width 34 height 7
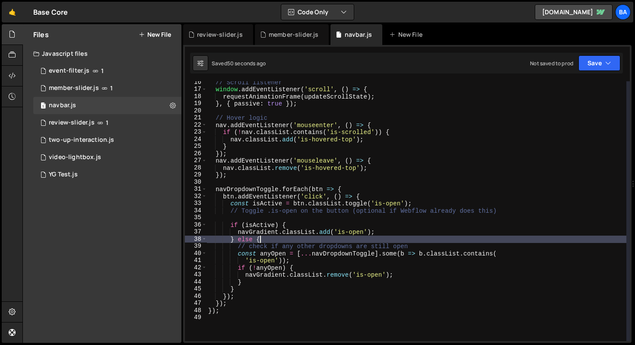
click at [386, 239] on div "// Scroll listener window . addEventListener ( 'scroll' , ( ) => { requestAnima…" at bounding box center [417, 216] width 420 height 274
click at [387, 229] on div "// Scroll listener window . addEventListener ( 'scroll' , ( ) => { requestAnima…" at bounding box center [417, 216] width 420 height 274
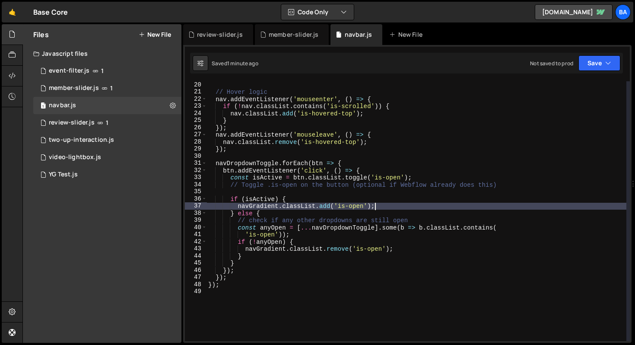
scroll to position [136, 0]
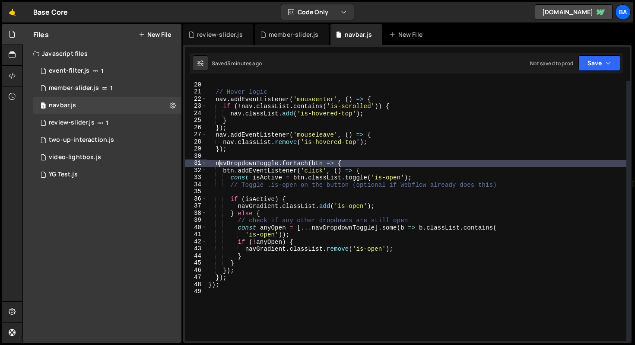
click at [218, 165] on div "// Hover logic nav . addEventListener ( 'mouseenter' , ( ) => { if ( ! nav . cl…" at bounding box center [417, 218] width 420 height 274
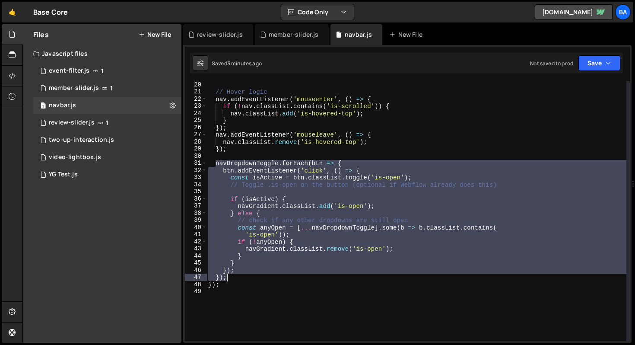
drag, startPoint x: 217, startPoint y: 164, endPoint x: 241, endPoint y: 275, distance: 113.4
click at [241, 275] on div "// Hover logic nav . addEventListener ( 'mouseenter' , ( ) => { if ( ! nav . cl…" at bounding box center [417, 218] width 420 height 274
type textarea "}); });"
click at [280, 158] on div "// Hover logic nav . addEventListener ( 'mouseenter' , ( ) => { if ( ! nav . cl…" at bounding box center [417, 218] width 420 height 274
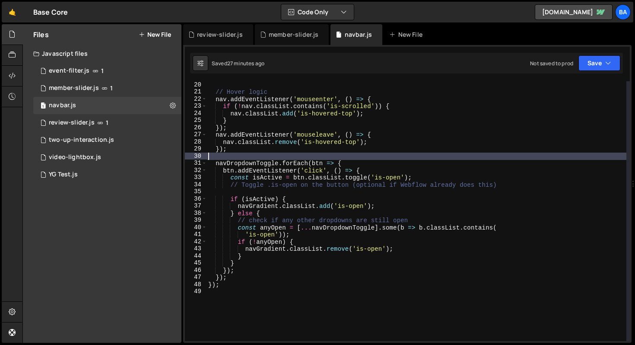
scroll to position [0, 0]
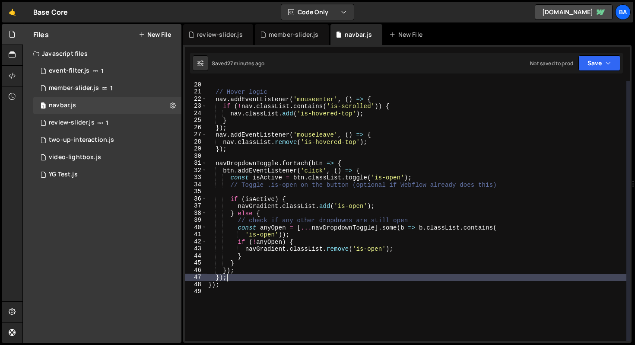
click at [235, 277] on div "// Hover logic nav . addEventListener ( 'mouseenter' , ( ) => { if ( ! nav . cl…" at bounding box center [417, 218] width 420 height 274
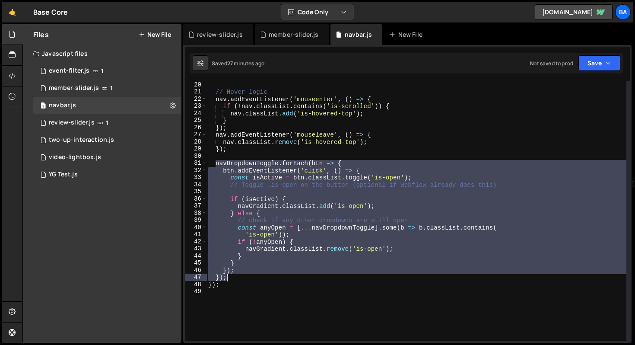
drag, startPoint x: 216, startPoint y: 165, endPoint x: 237, endPoint y: 278, distance: 114.9
click at [237, 278] on div "// Hover logic nav . addEventListener ( 'mouseenter' , ( ) => { if ( ! nav . cl…" at bounding box center [417, 218] width 420 height 274
type textarea "}); });"
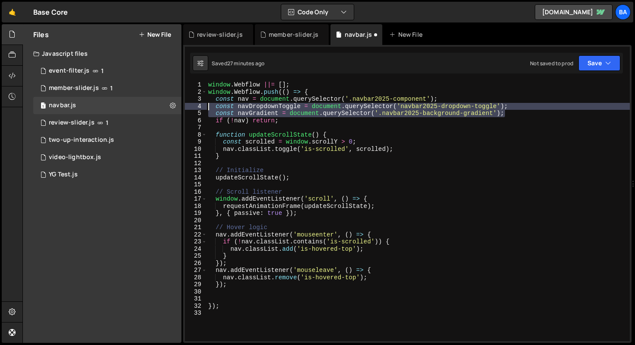
drag, startPoint x: 511, startPoint y: 112, endPoint x: 188, endPoint y: 104, distance: 323.0
click at [188, 104] on div "1 2 3 4 5 6 7 8 9 10 11 12 13 14 15 16 17 18 19 20 21 22 23 24 25 26 27 28 29 3…" at bounding box center [407, 211] width 445 height 260
type textarea "const navDropdownToggle = document.querySelector('navbar2025-dropdown-toggle');…"
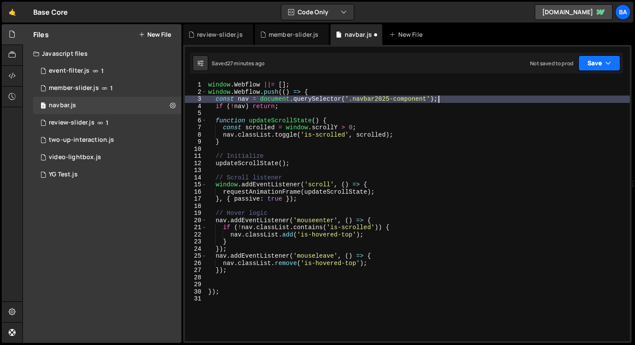
click at [600, 56] on button "Save" at bounding box center [600, 63] width 42 height 16
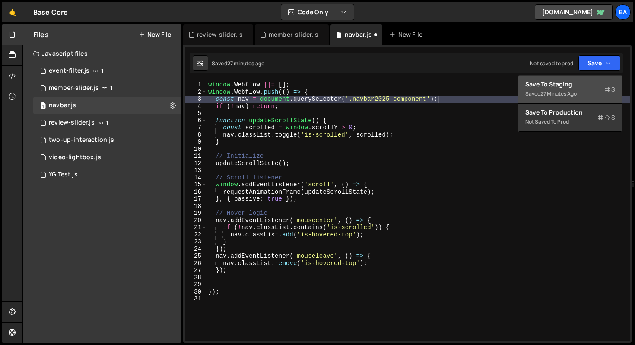
click at [556, 89] on div "Saved 27 minutes ago" at bounding box center [571, 94] width 90 height 10
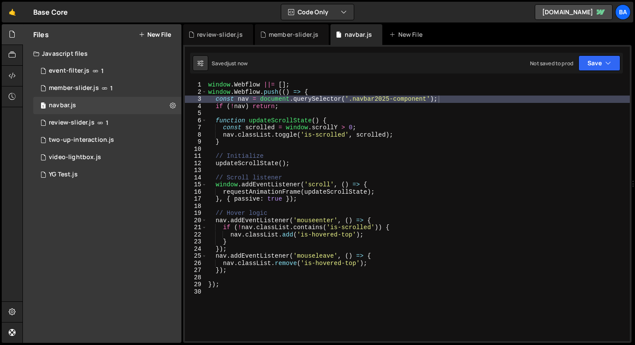
type textarea "nav.classList.add('is-hovered-top');"
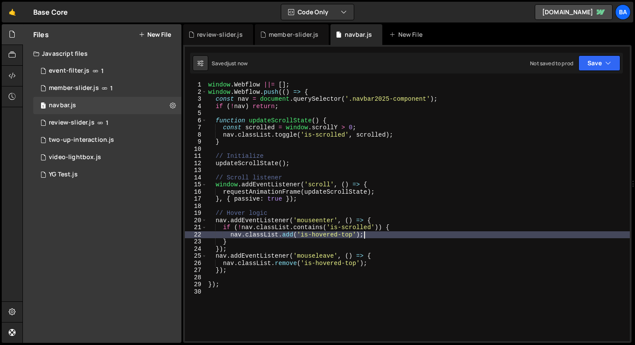
click at [384, 231] on div "window . Webflow ||= [ ] ; window . Webflow . push (( ) => { const nav = docume…" at bounding box center [419, 218] width 424 height 274
